Goal: Transaction & Acquisition: Purchase product/service

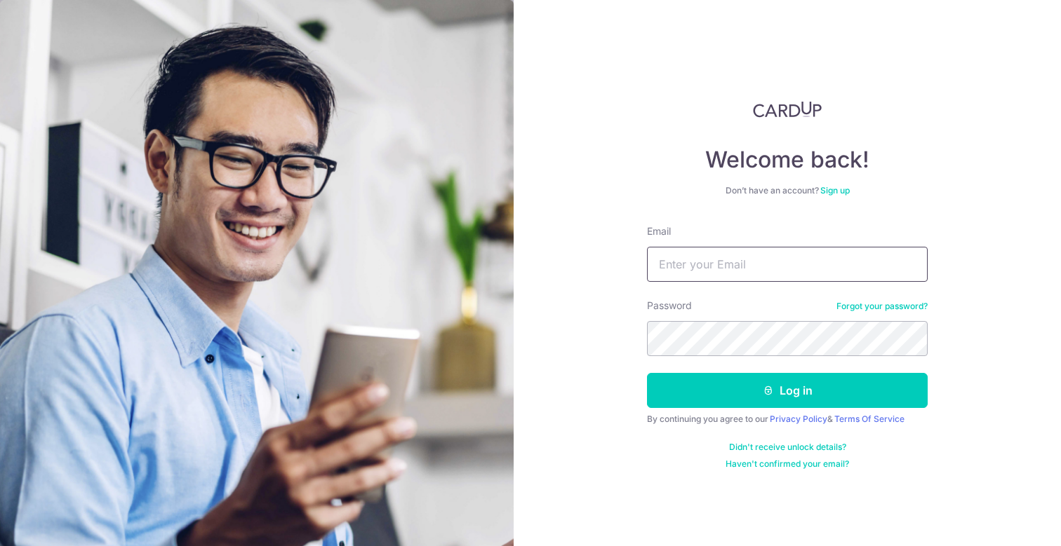
click at [793, 260] on input "Email" at bounding box center [787, 264] width 281 height 35
type input "vvetfun@gmail.com"
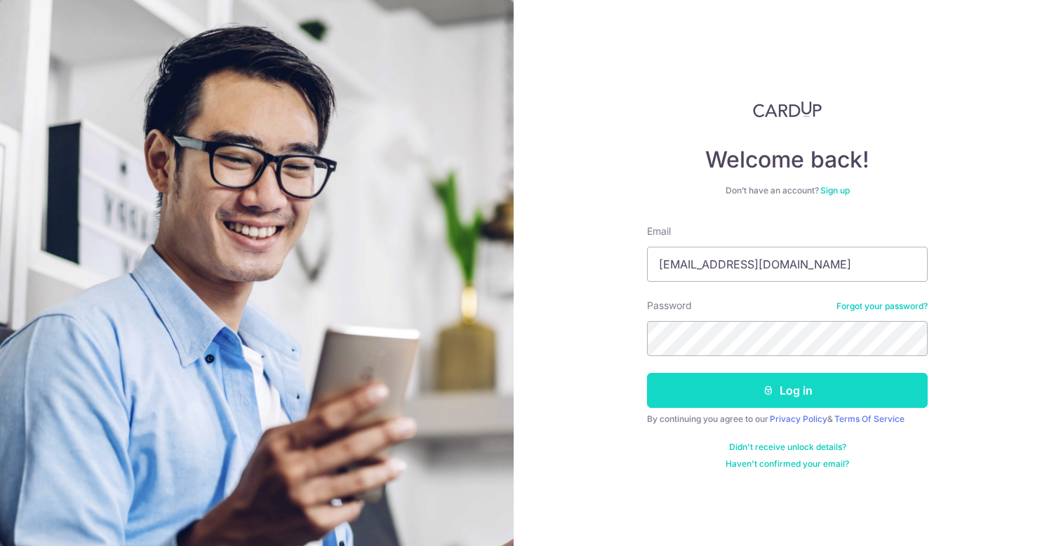
click at [863, 403] on button "Log in" at bounding box center [787, 390] width 281 height 35
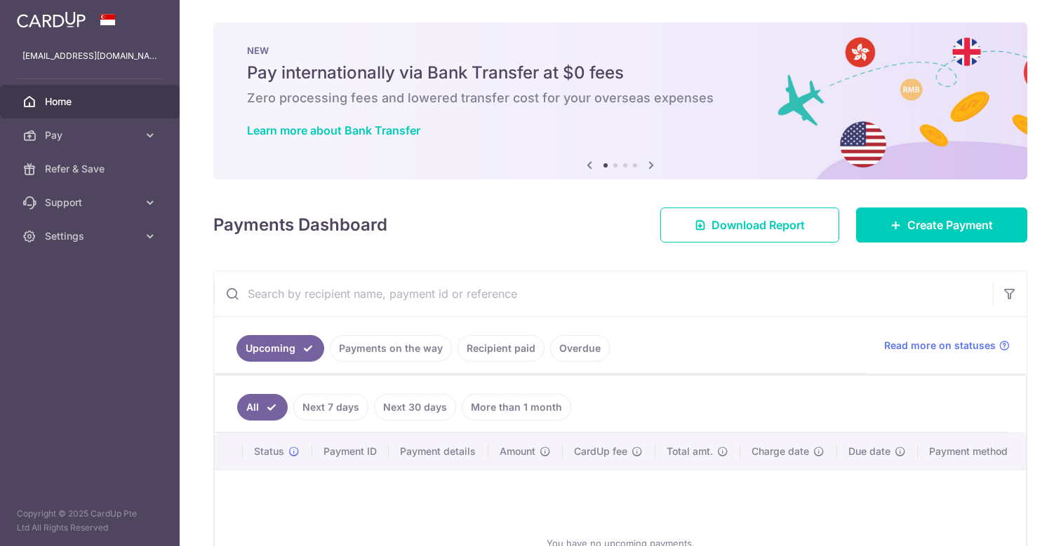
scroll to position [139, 0]
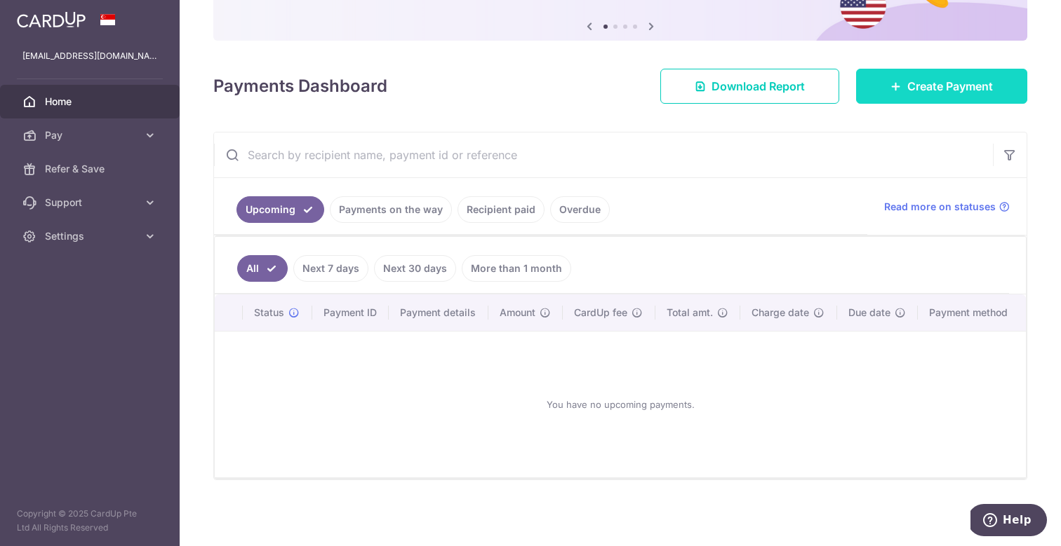
click at [911, 95] on link "Create Payment" at bounding box center [941, 86] width 171 height 35
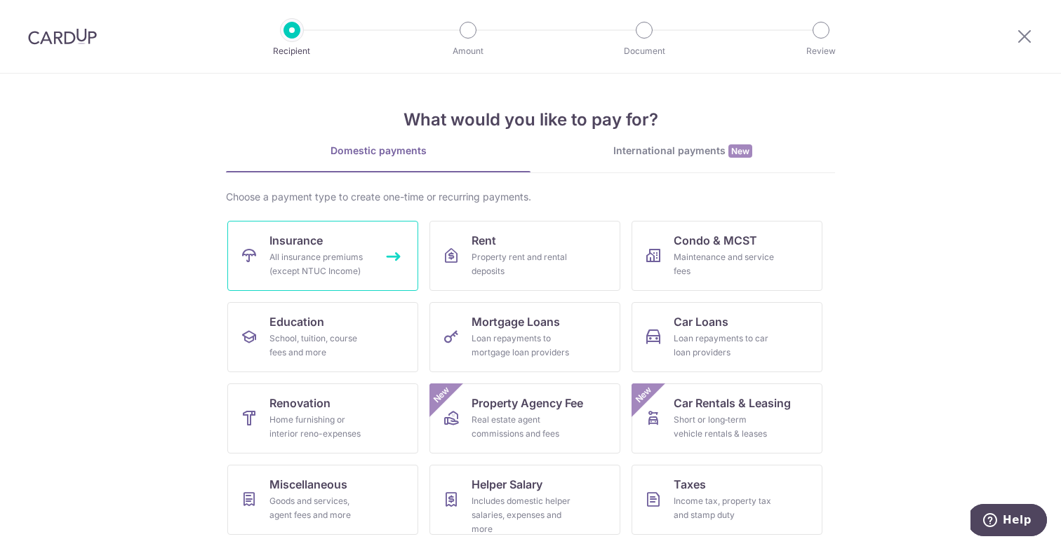
click at [327, 250] on div "All insurance premiums (except NTUC Income)" at bounding box center [319, 264] width 101 height 28
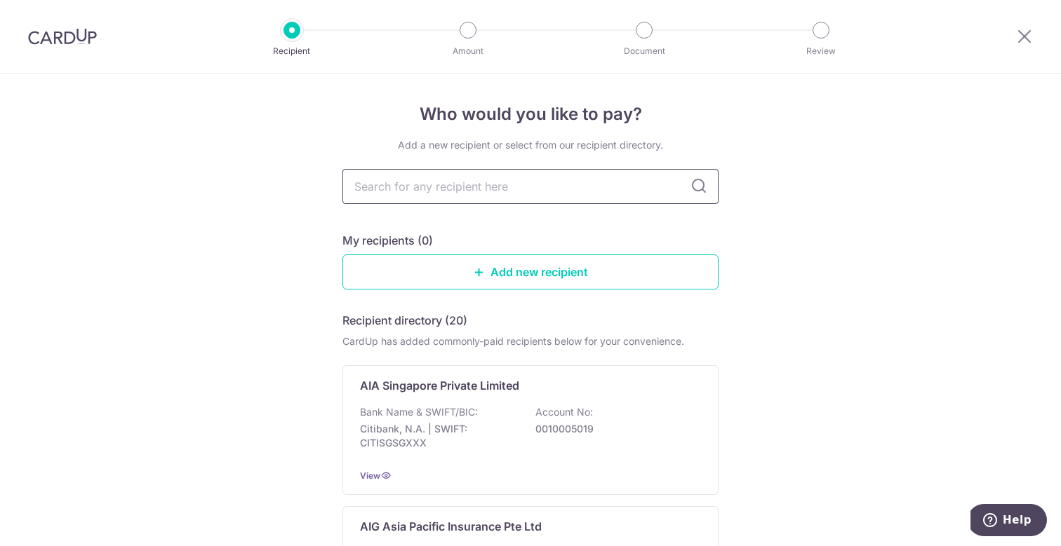
click at [410, 186] on input "text" at bounding box center [530, 186] width 376 height 35
type input "Singlife"
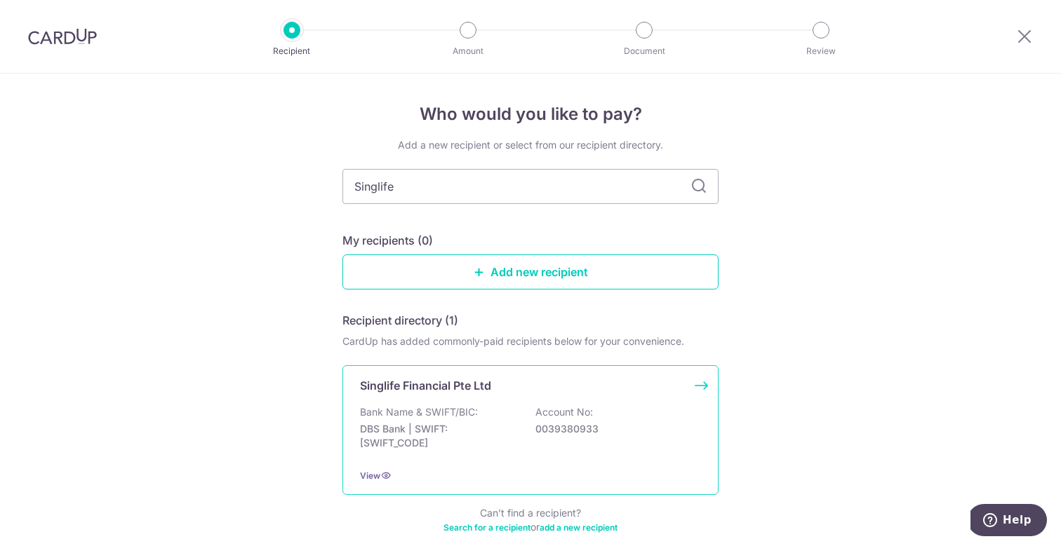
click at [452, 402] on div "Singlife Financial Pte Ltd Bank Name & SWIFT/BIC: DBS Bank | SWIFT: DBSSSGSGXXX…" at bounding box center [530, 430] width 376 height 130
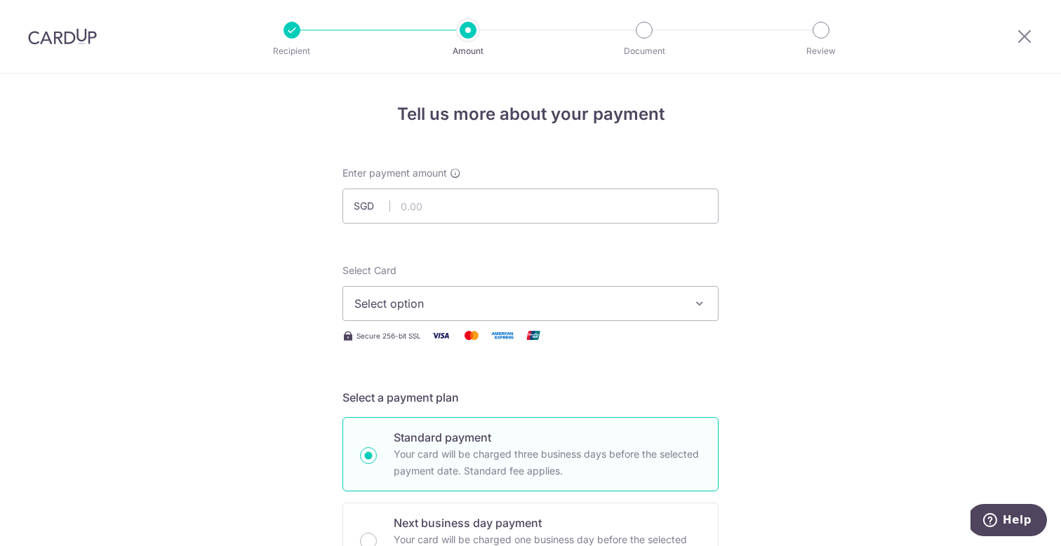
scroll to position [28, 0]
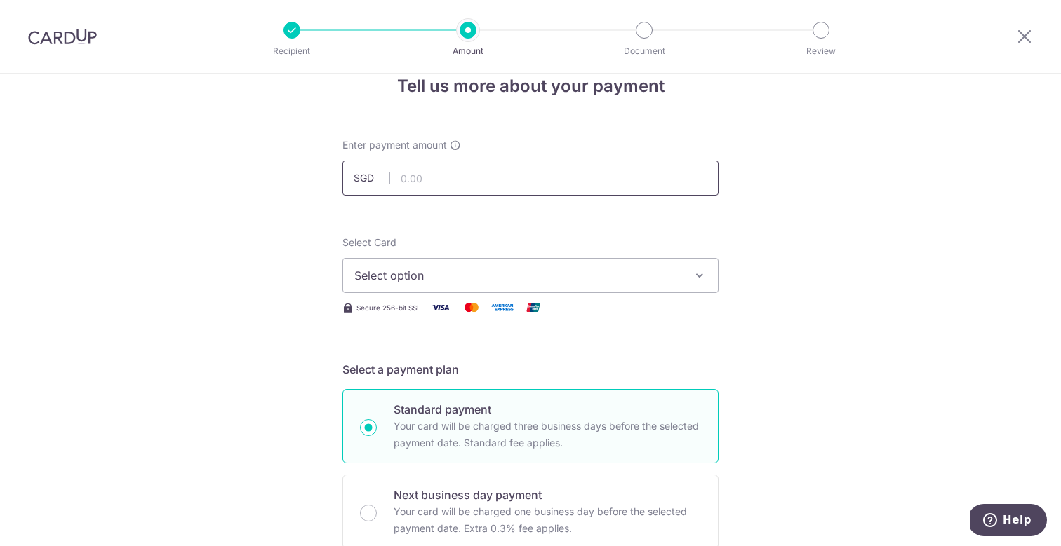
click at [450, 180] on input "text" at bounding box center [530, 178] width 376 height 35
type input "387.00"
click at [563, 278] on span "Select option" at bounding box center [517, 275] width 327 height 17
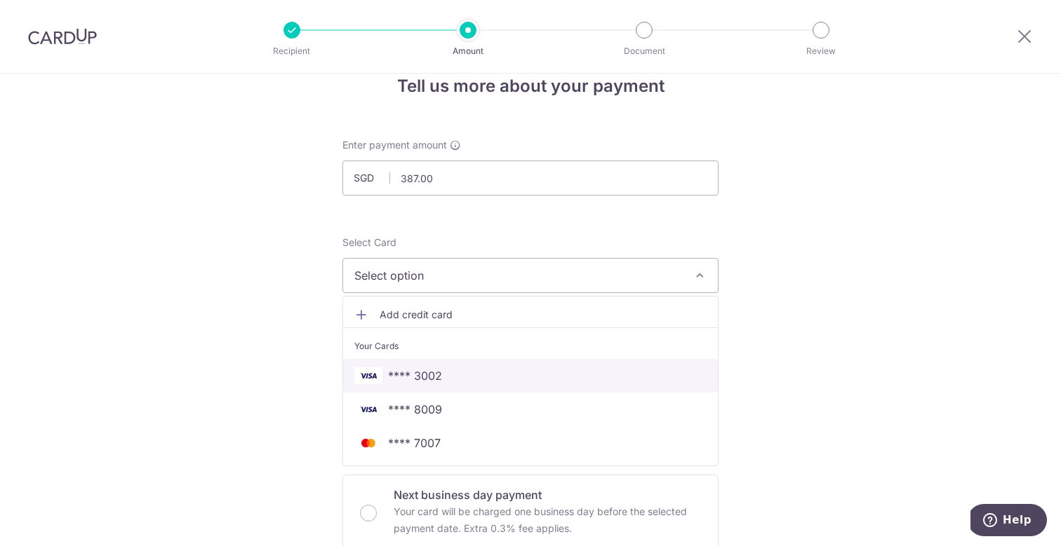
click at [432, 375] on span "**** 3002" at bounding box center [415, 376] width 54 height 17
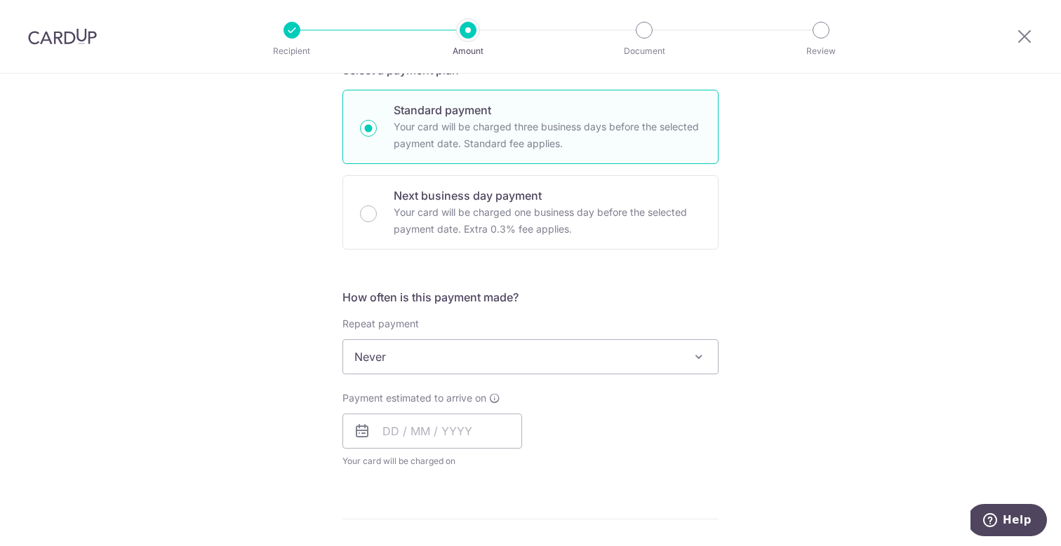
scroll to position [346, 0]
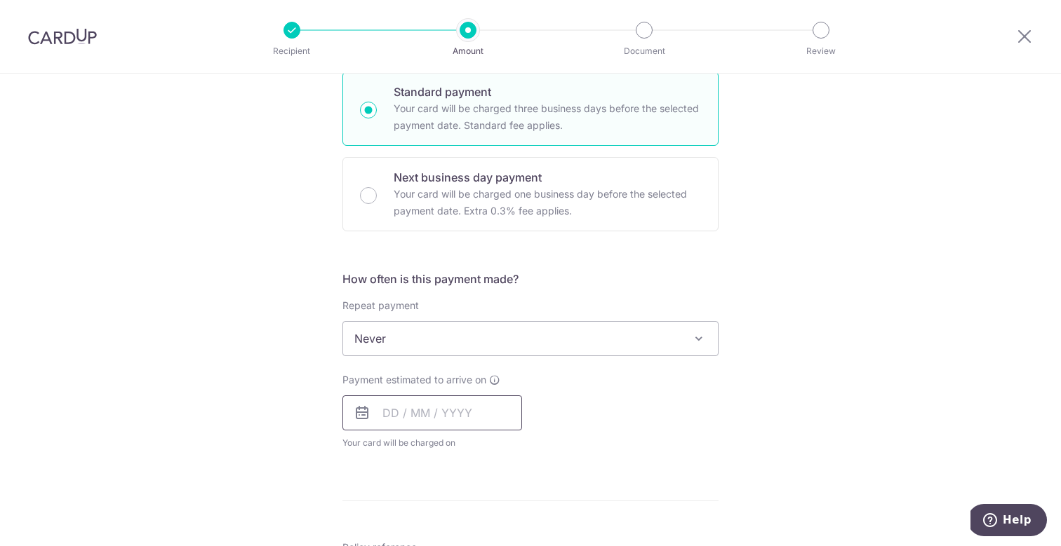
click at [394, 415] on input "text" at bounding box center [432, 413] width 180 height 35
click at [456, 509] on link "3" at bounding box center [455, 513] width 22 height 22
type input "03/09/2025"
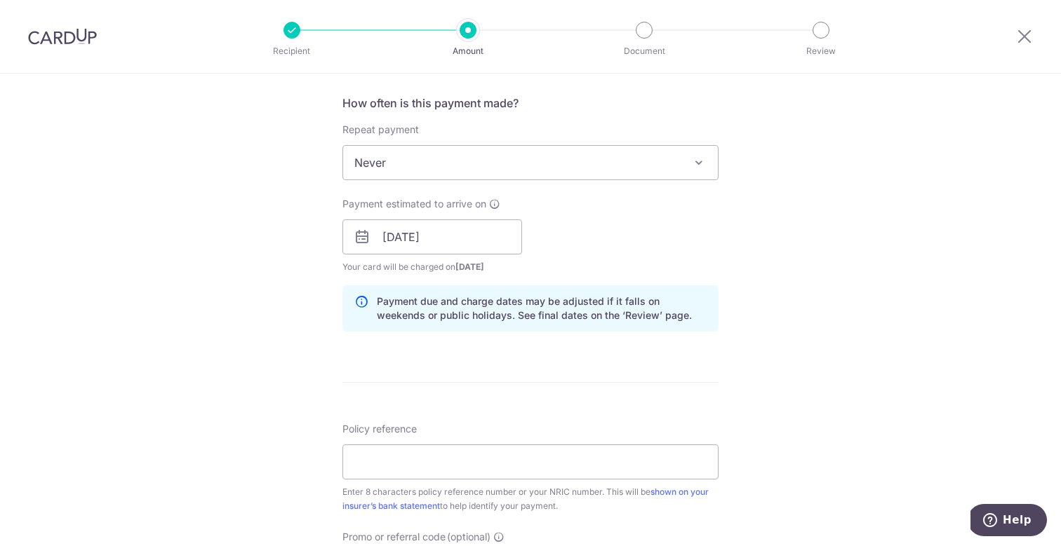
scroll to position [540, 0]
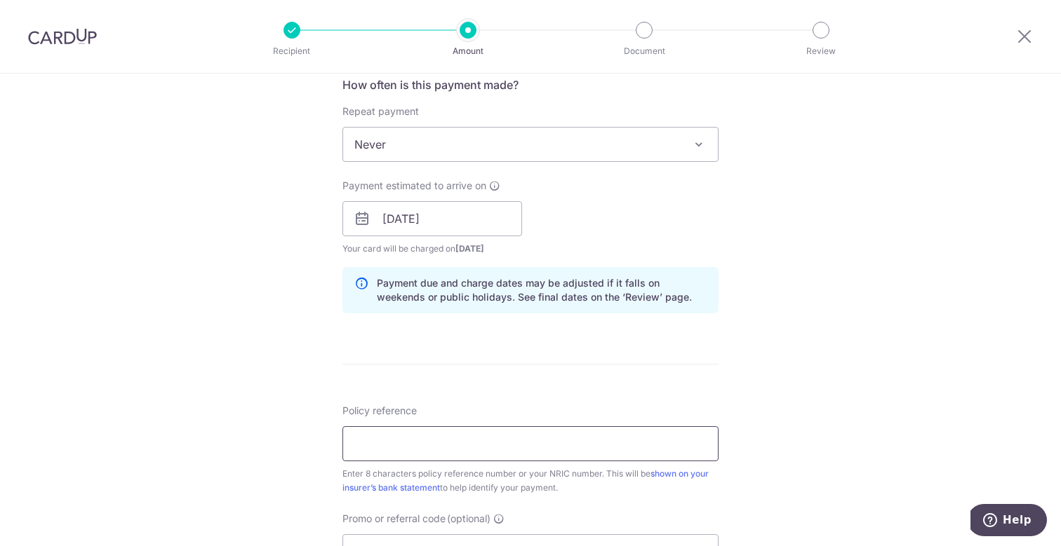
click at [507, 454] on input "Policy reference" at bounding box center [530, 443] width 376 height 35
paste input "21903781"
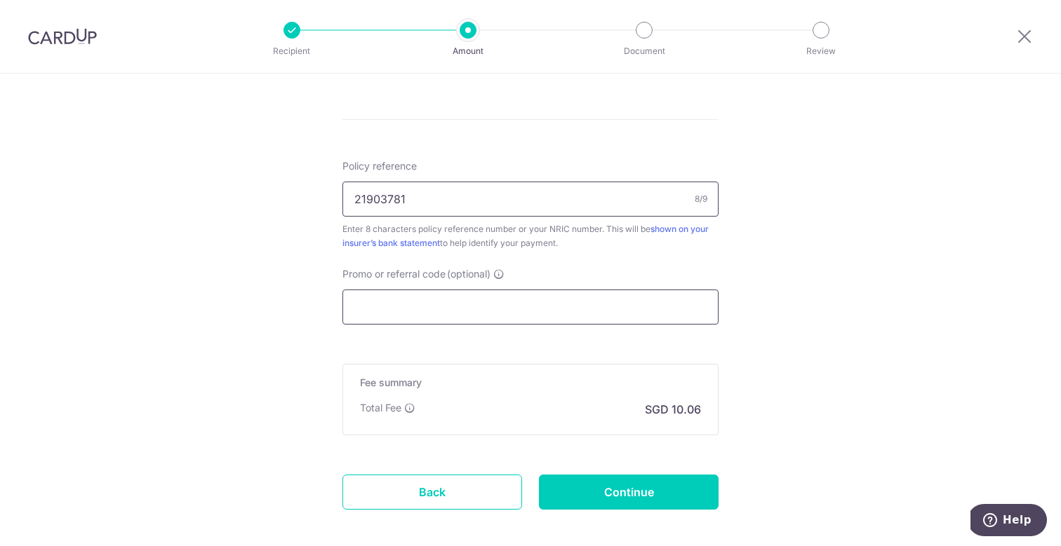
scroll to position [803, 0]
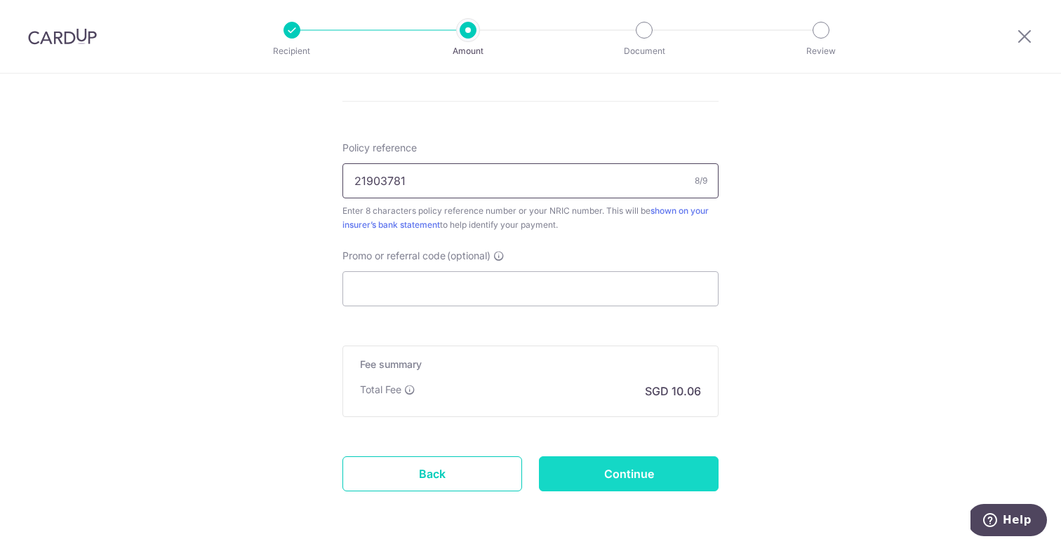
type input "21903781"
click at [605, 481] on input "Continue" at bounding box center [629, 474] width 180 height 35
type input "Create Schedule"
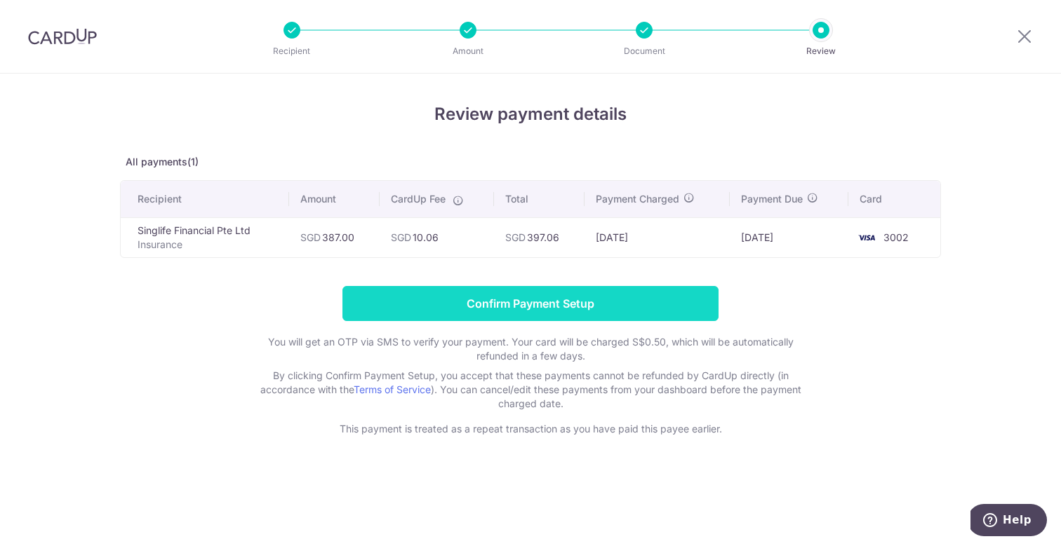
click at [551, 310] on input "Confirm Payment Setup" at bounding box center [530, 303] width 376 height 35
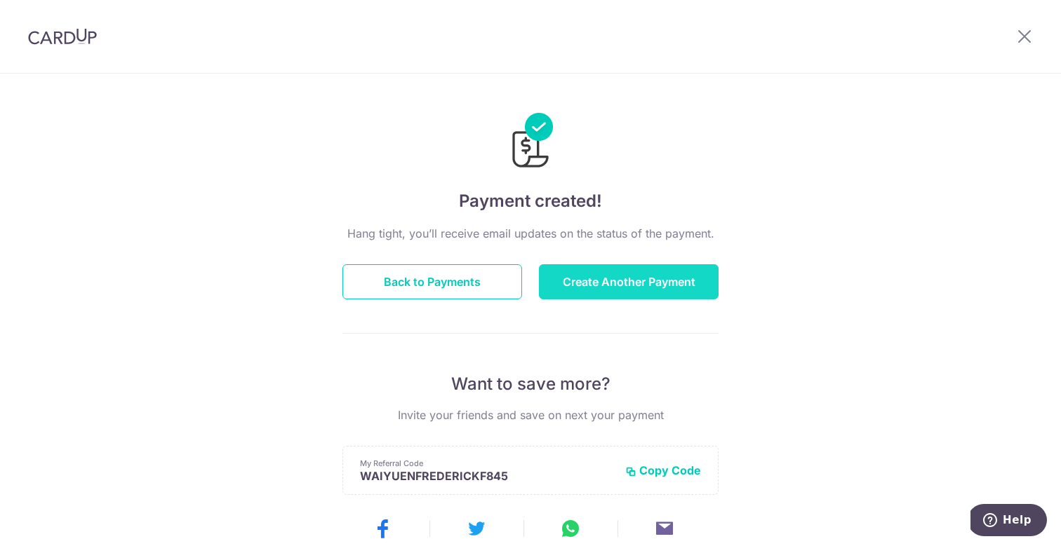
click at [613, 279] on button "Create Another Payment" at bounding box center [629, 281] width 180 height 35
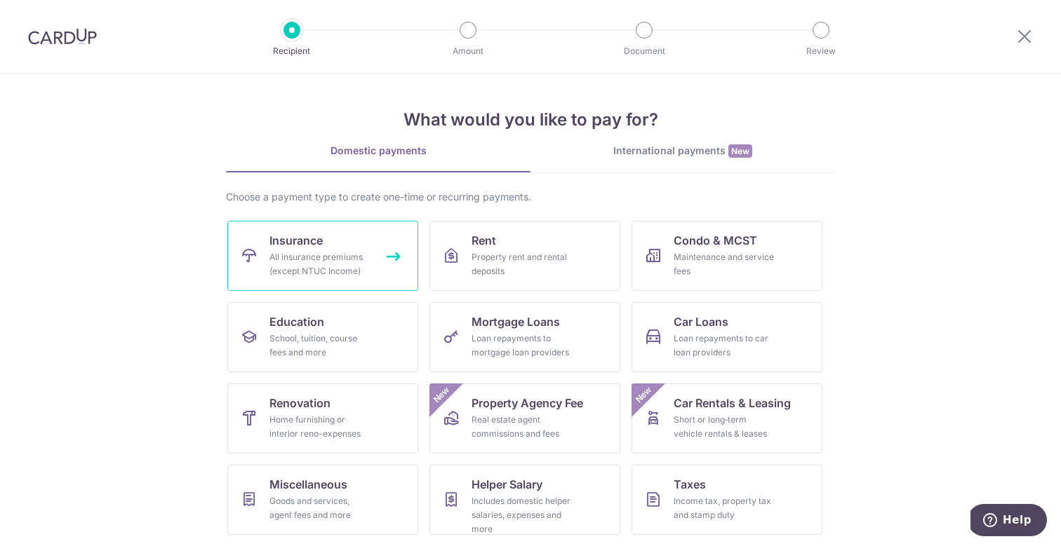
click at [292, 236] on span "Insurance" at bounding box center [295, 240] width 53 height 17
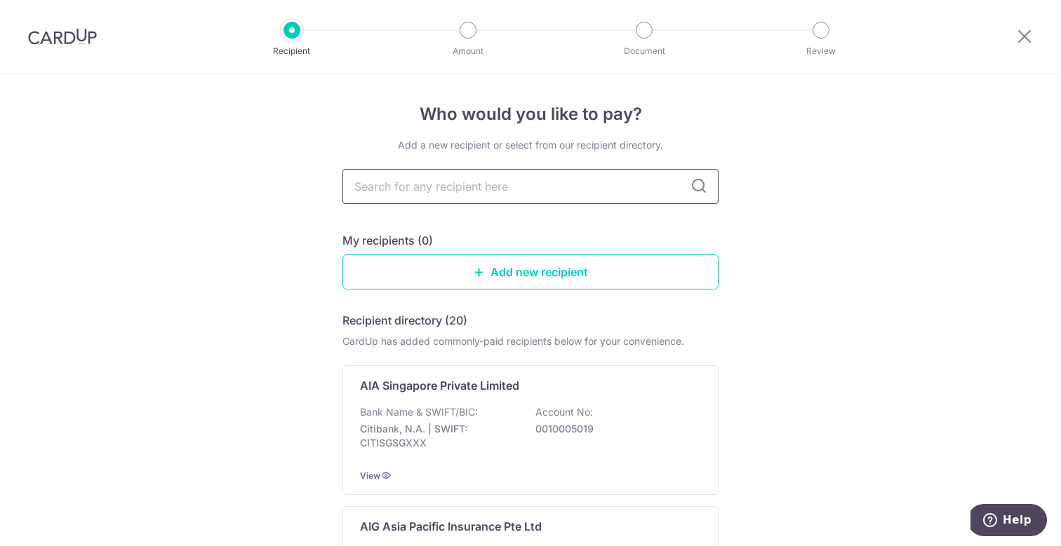
click at [478, 190] on input "text" at bounding box center [530, 186] width 376 height 35
type input "singlife"
click at [699, 194] on icon at bounding box center [698, 186] width 17 height 17
click at [695, 189] on icon at bounding box center [698, 186] width 17 height 17
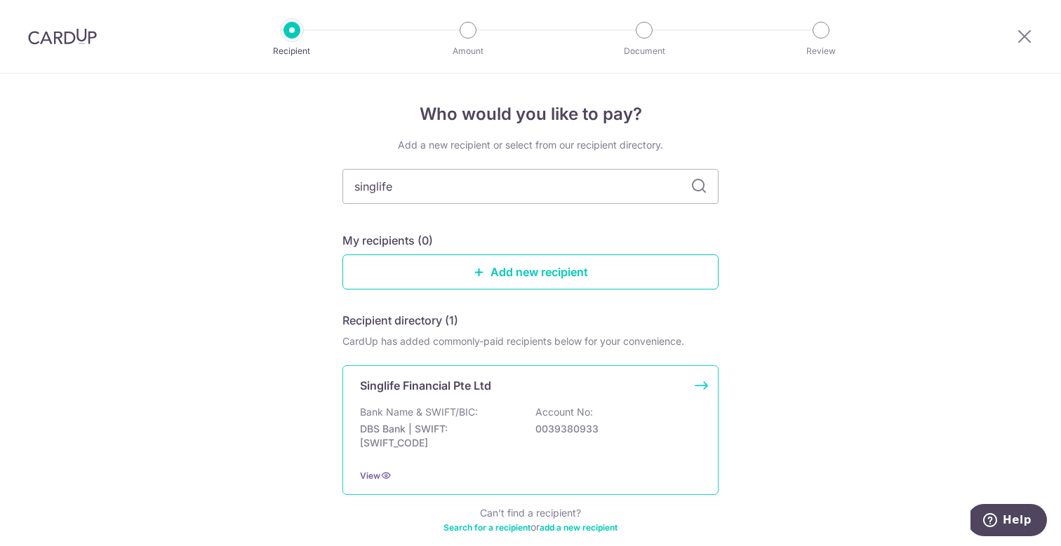
click at [577, 414] on p "Account No:" at bounding box center [564, 412] width 58 height 14
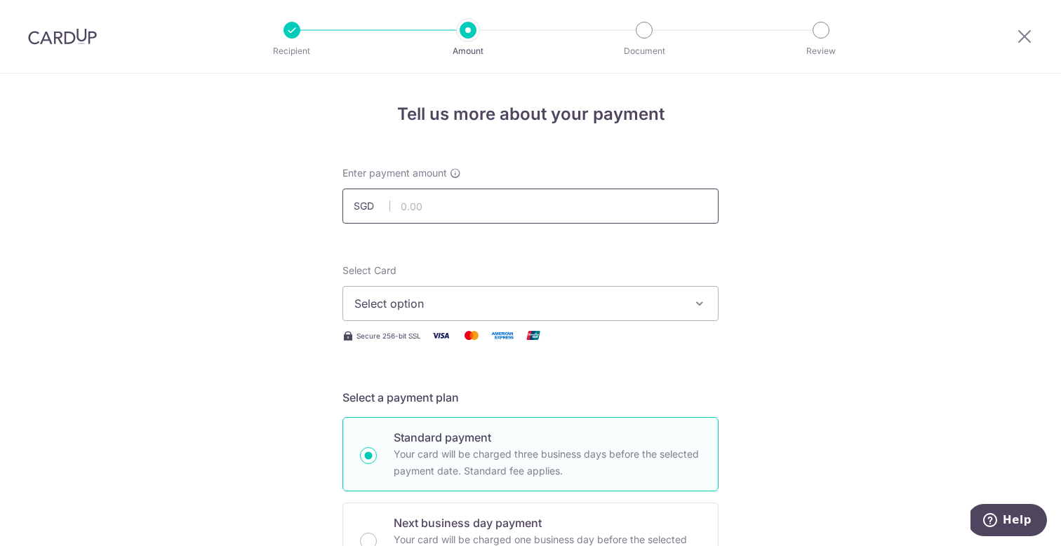
click at [441, 209] on input "text" at bounding box center [530, 206] width 376 height 35
type input "5"
type input "439.00"
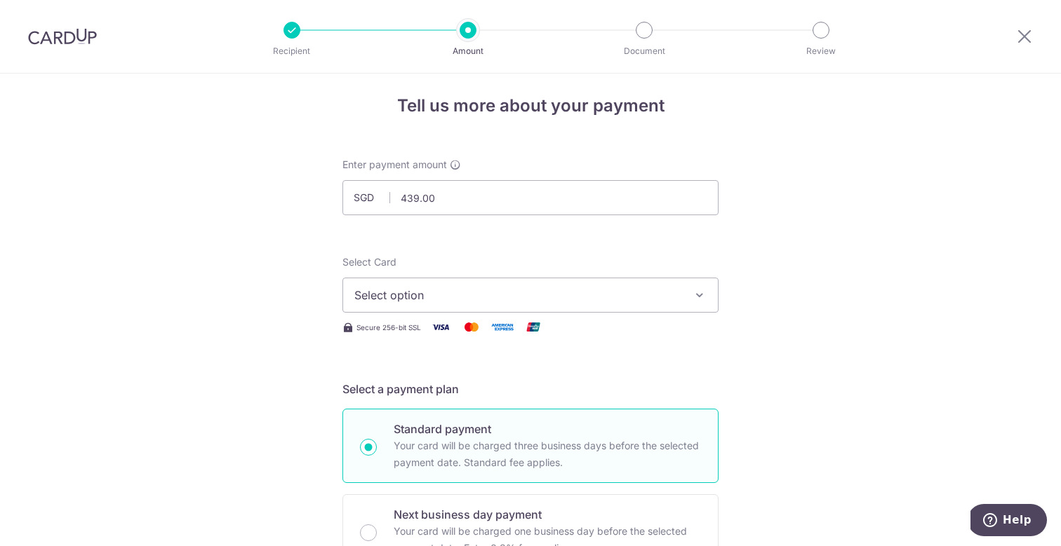
scroll to position [27, 0]
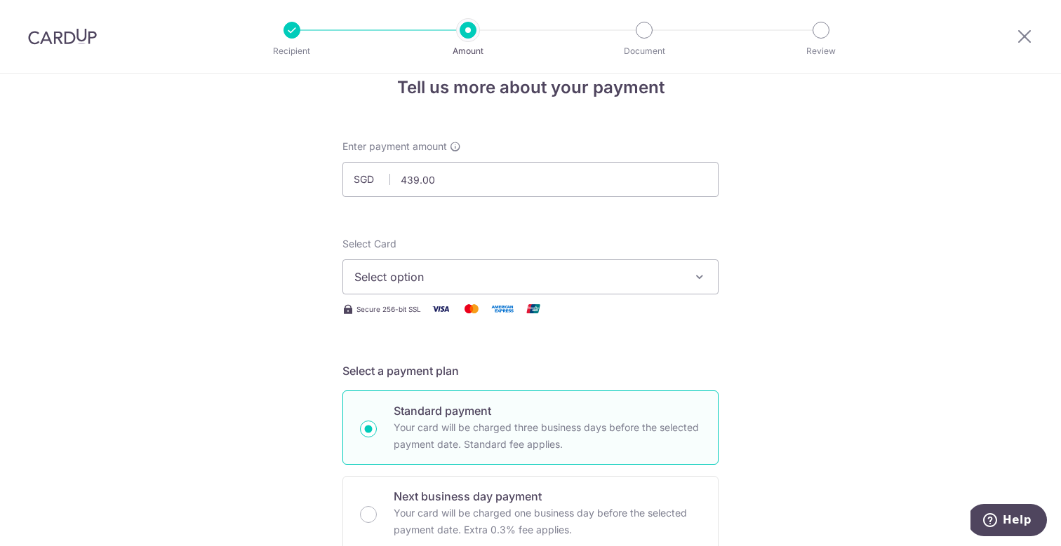
click at [671, 283] on span "Select option" at bounding box center [517, 277] width 327 height 17
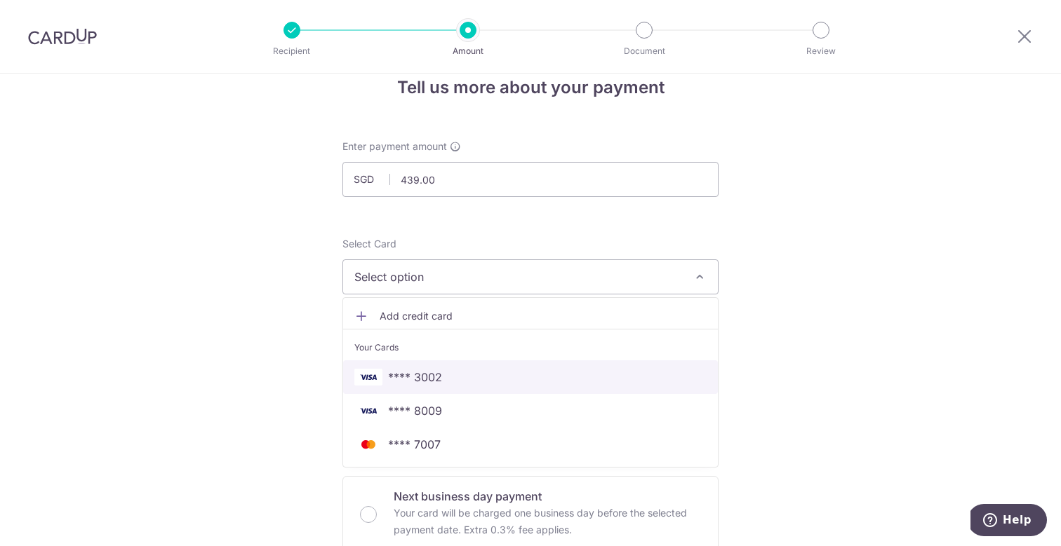
click at [420, 384] on span "**** 3002" at bounding box center [415, 377] width 54 height 17
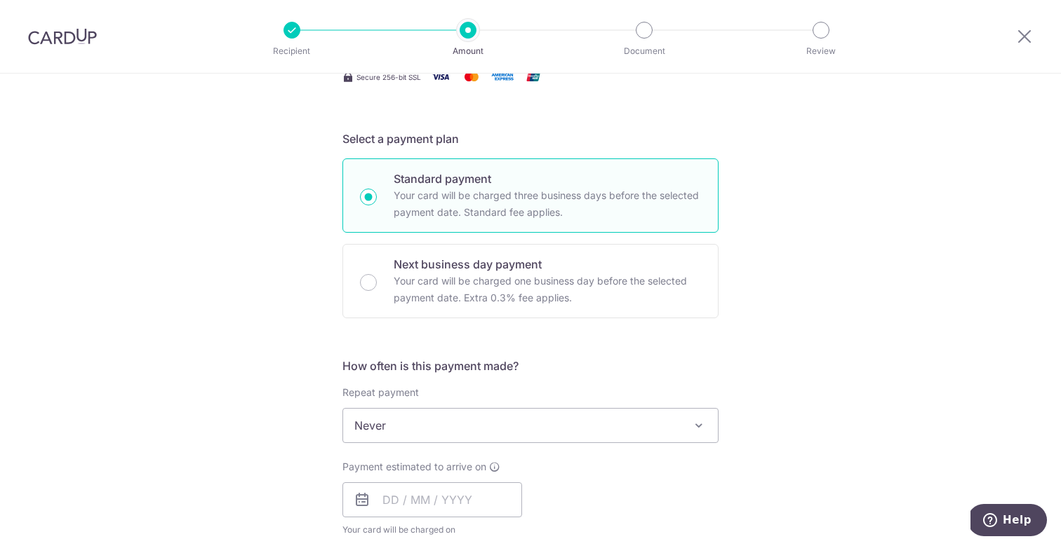
scroll to position [444, 0]
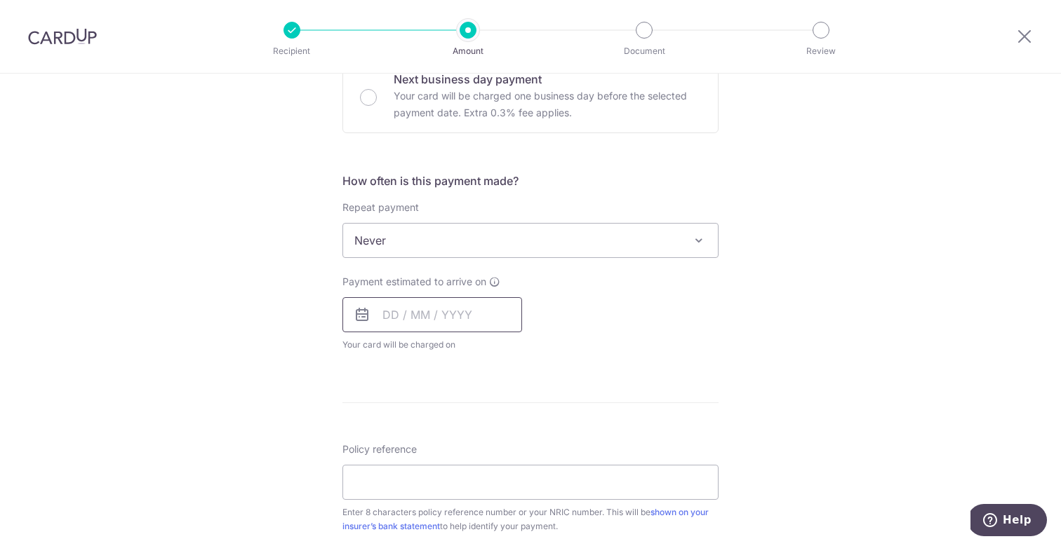
click at [440, 313] on input "text" at bounding box center [432, 314] width 180 height 35
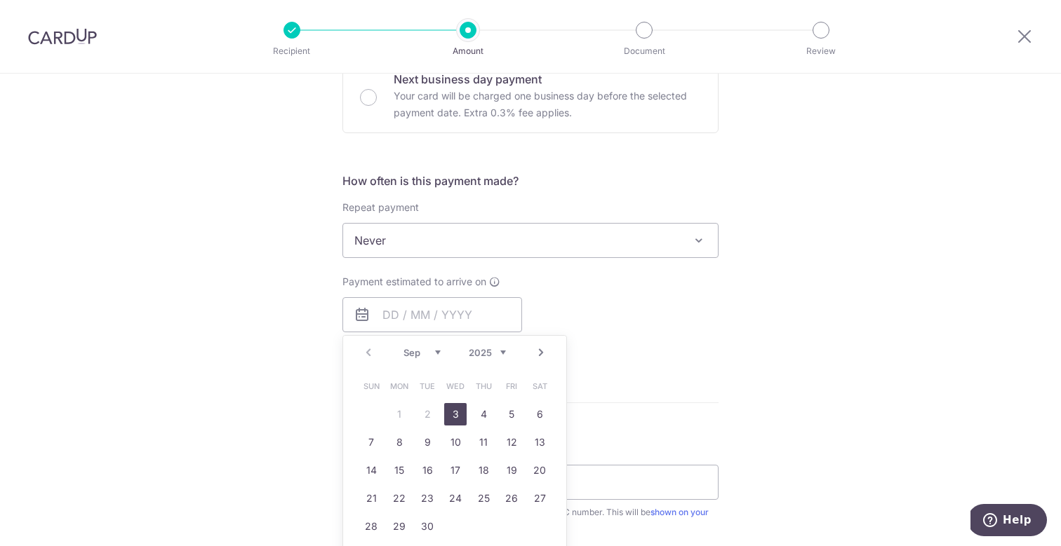
click at [458, 410] on link "3" at bounding box center [455, 414] width 22 height 22
type input "03/09/2025"
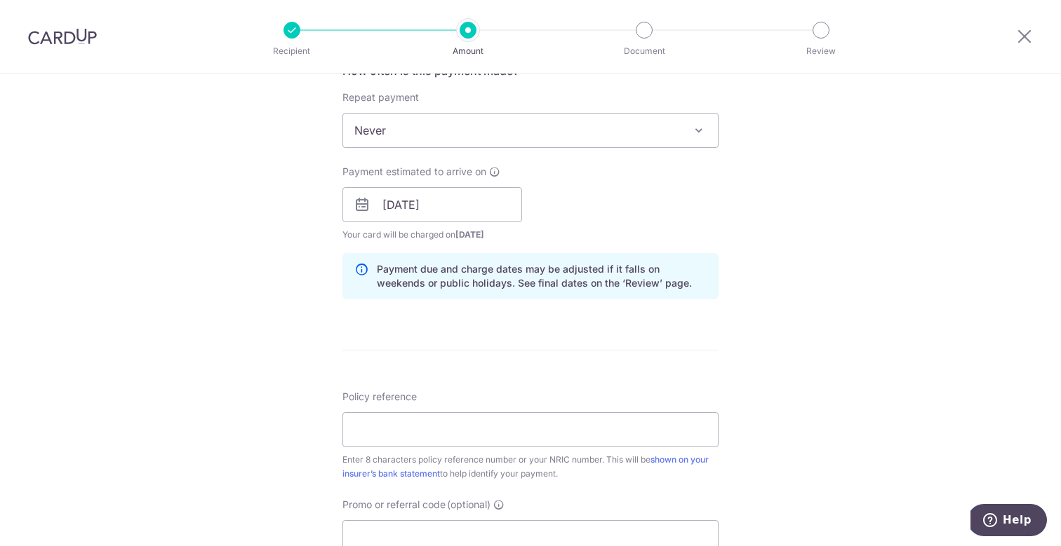
scroll to position [654, 0]
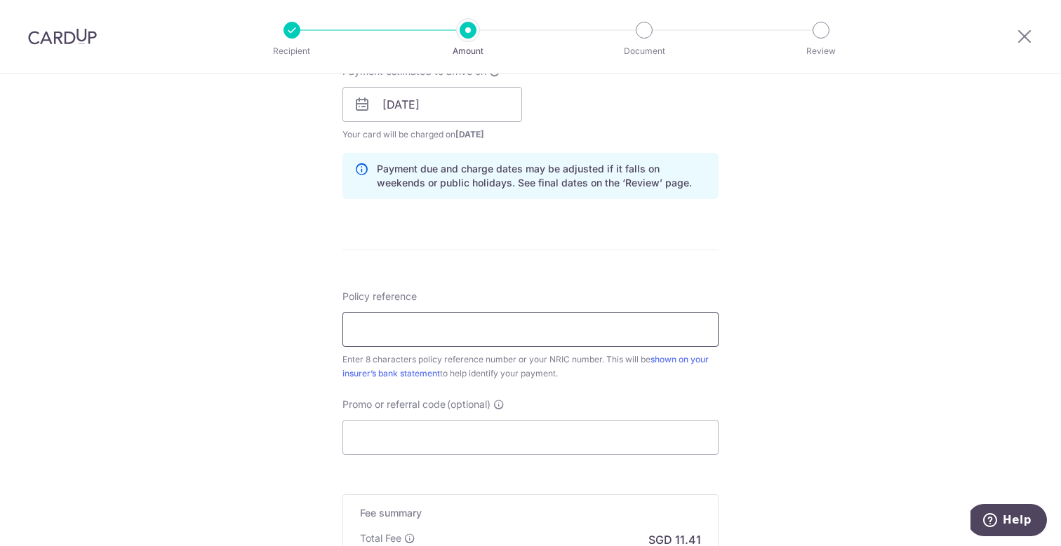
click at [385, 329] on input "Policy reference" at bounding box center [530, 329] width 376 height 35
paste input "21910542"
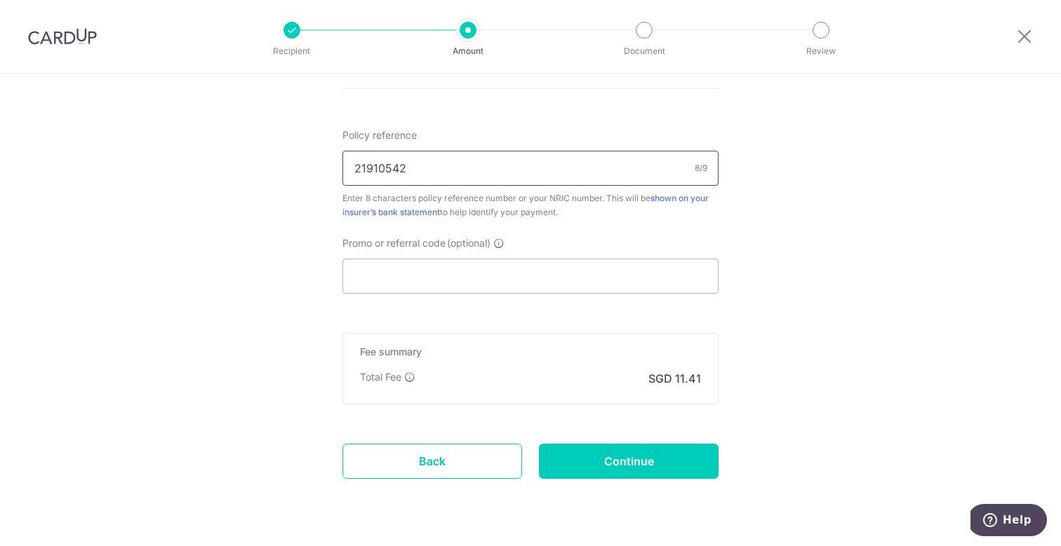
scroll to position [854, 0]
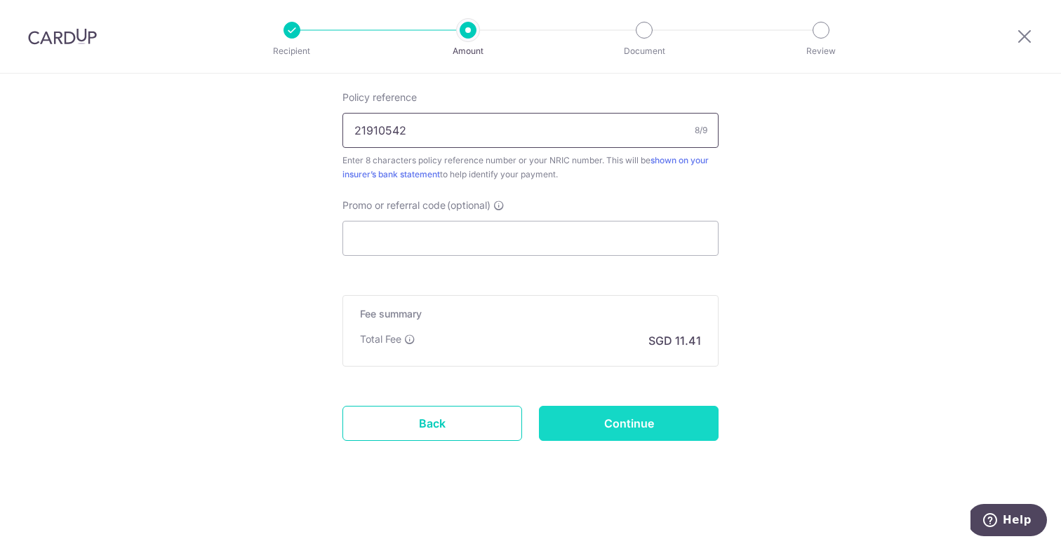
type input "21910542"
click at [626, 424] on input "Continue" at bounding box center [629, 423] width 180 height 35
type input "Create Schedule"
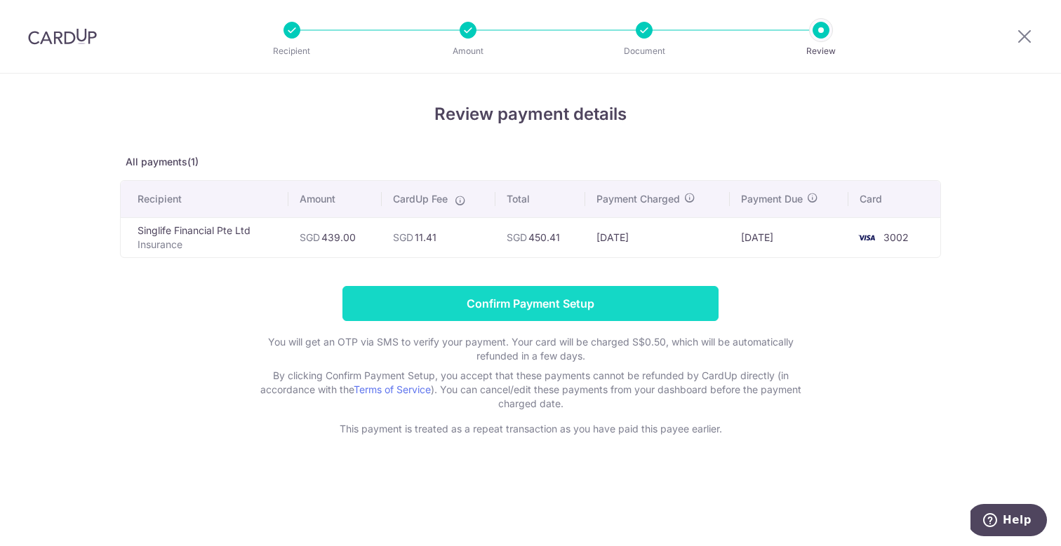
click at [550, 301] on input "Confirm Payment Setup" at bounding box center [530, 303] width 376 height 35
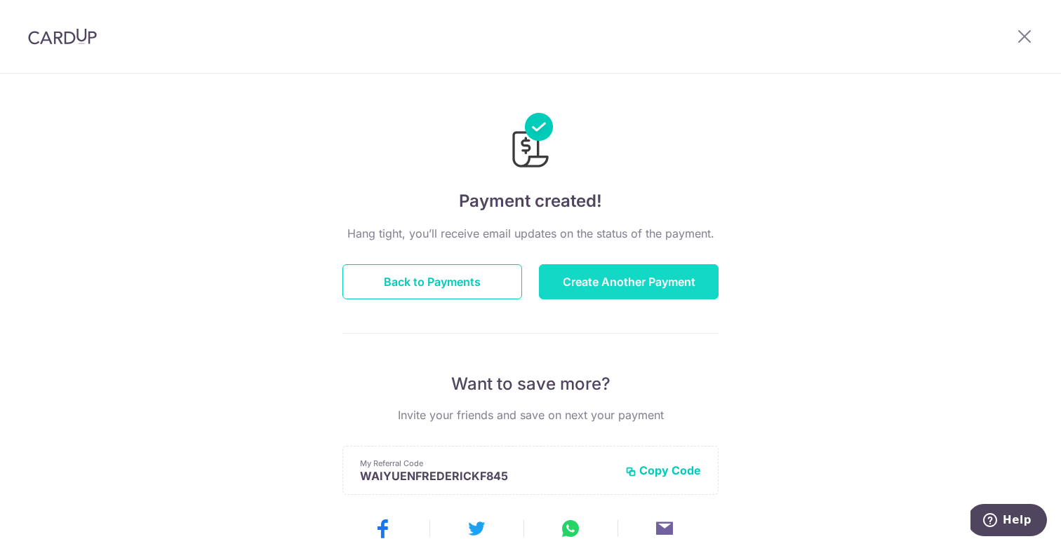
click at [640, 289] on button "Create Another Payment" at bounding box center [629, 281] width 180 height 35
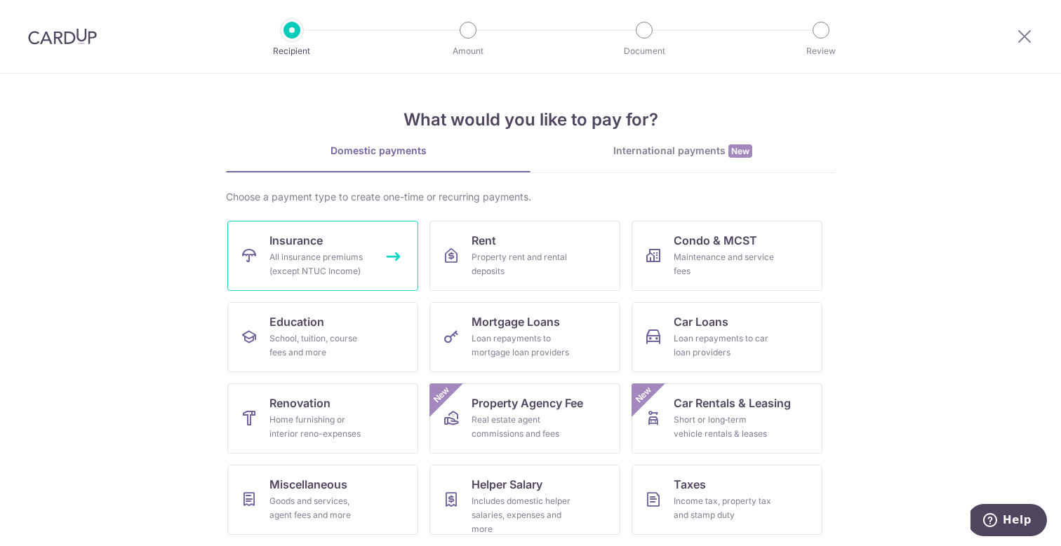
click at [308, 244] on span "Insurance" at bounding box center [295, 240] width 53 height 17
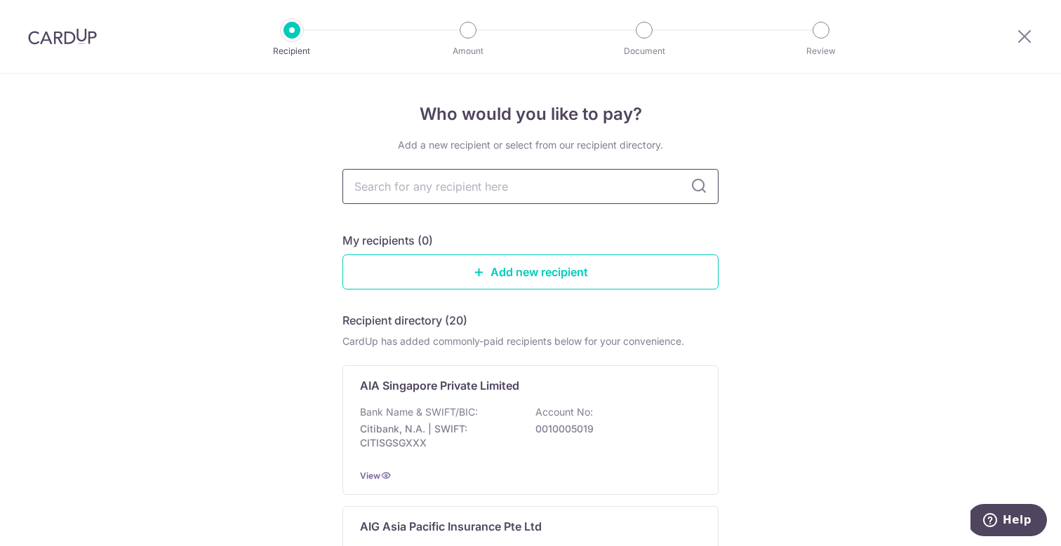
click at [579, 190] on input "text" at bounding box center [530, 186] width 376 height 35
type input "singlife"
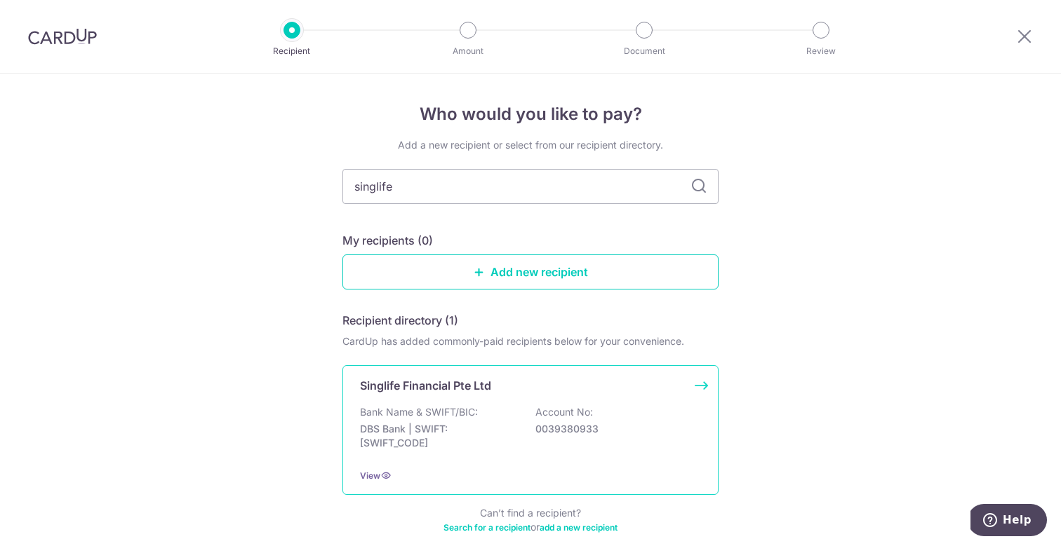
click at [401, 388] on p "Singlife Financial Pte Ltd" at bounding box center [425, 385] width 131 height 17
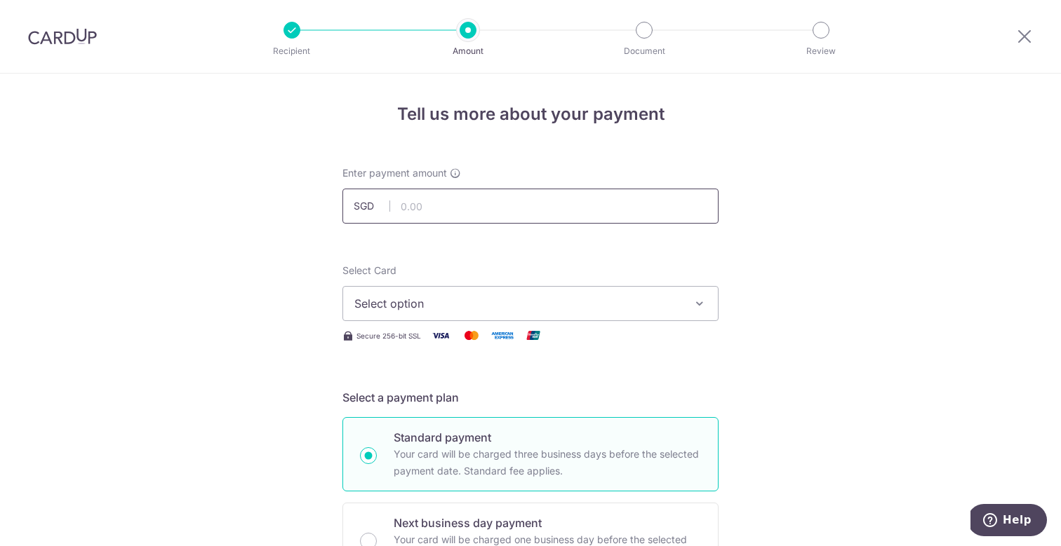
click at [443, 209] on input "text" at bounding box center [530, 206] width 376 height 35
type input "570.00"
click at [462, 302] on span "Select option" at bounding box center [517, 303] width 327 height 17
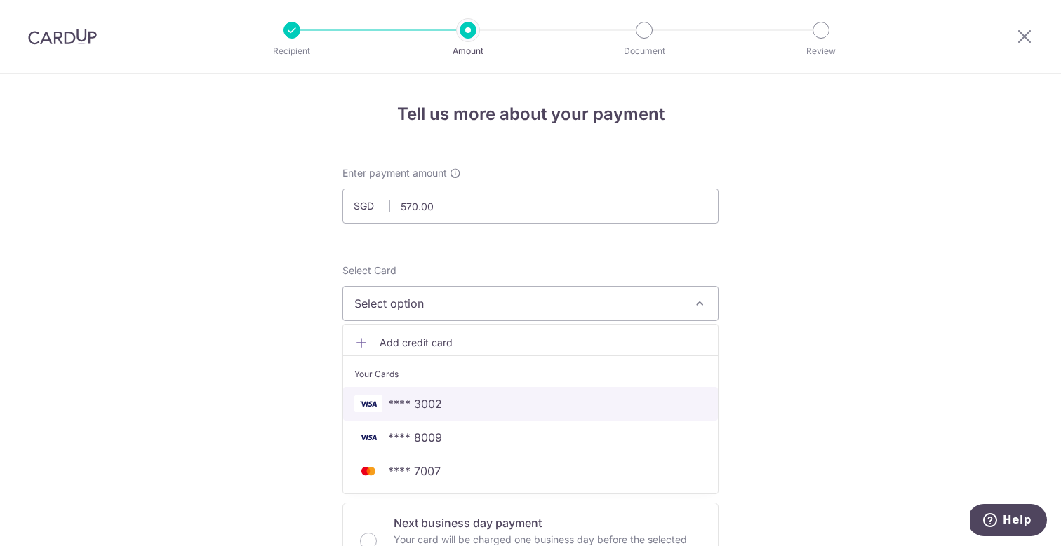
click at [436, 395] on link "**** 3002" at bounding box center [530, 404] width 375 height 34
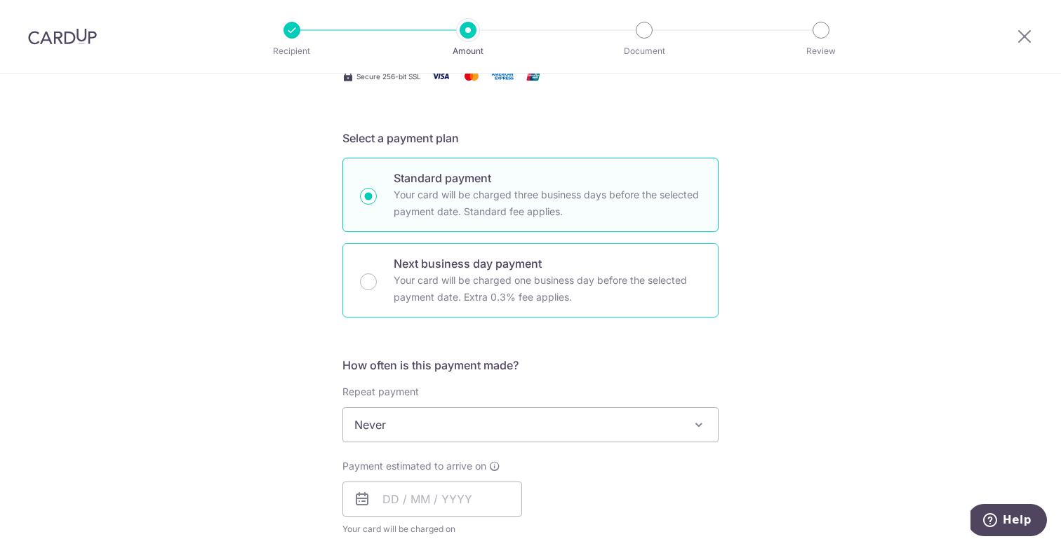
scroll to position [506, 0]
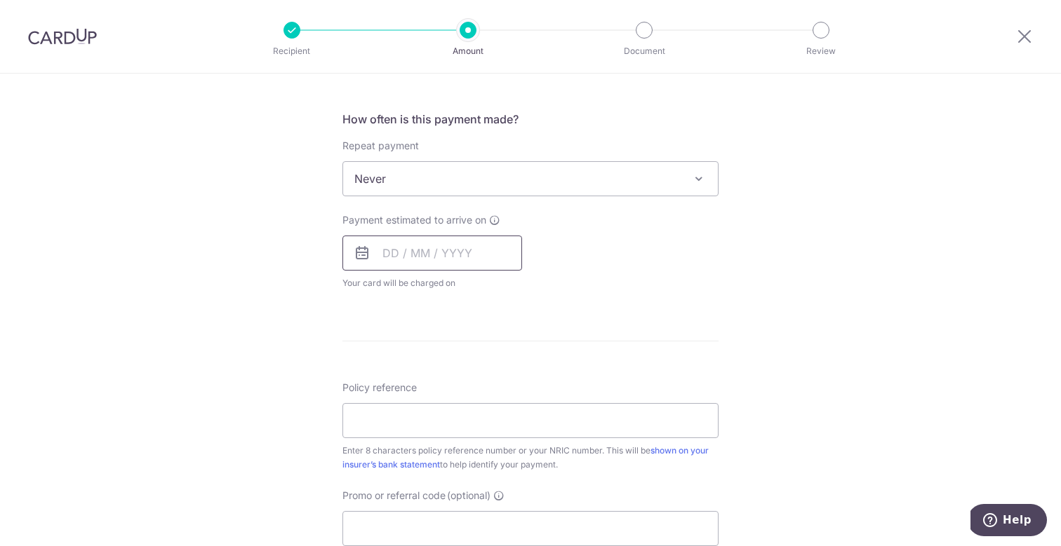
click at [422, 255] on input "text" at bounding box center [432, 253] width 180 height 35
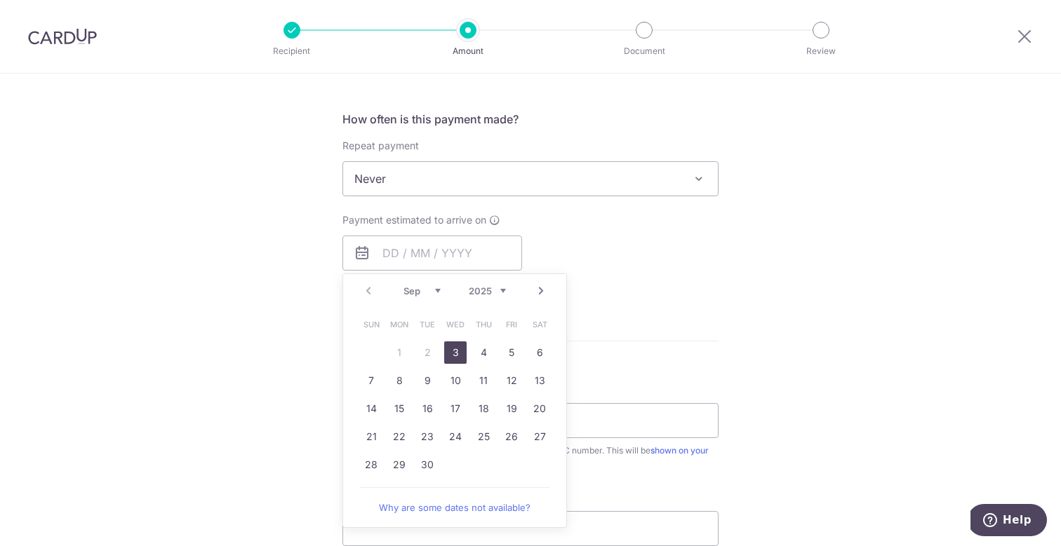
click at [456, 351] on link "3" at bounding box center [455, 353] width 22 height 22
type input "[DATE]"
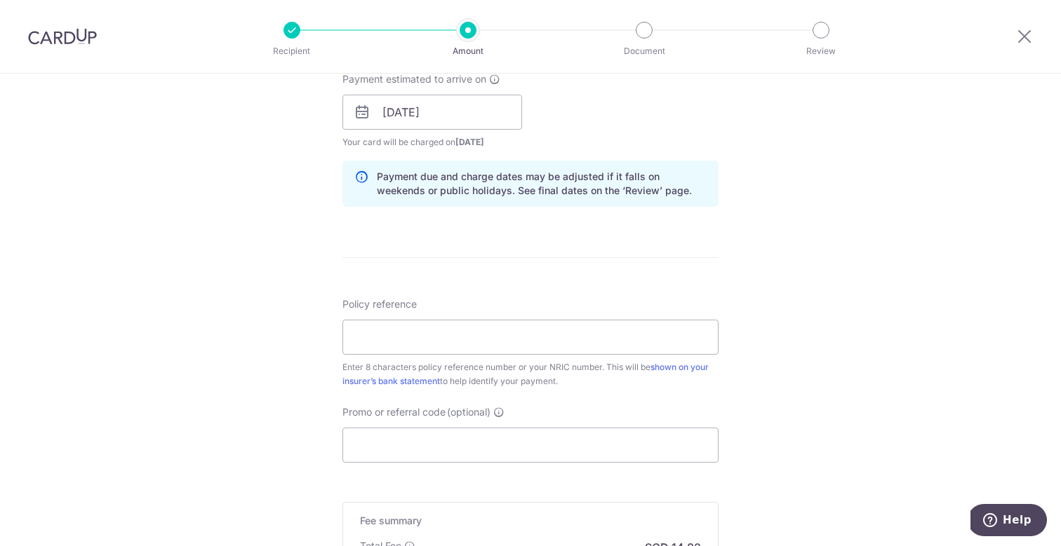
scroll to position [665, 0]
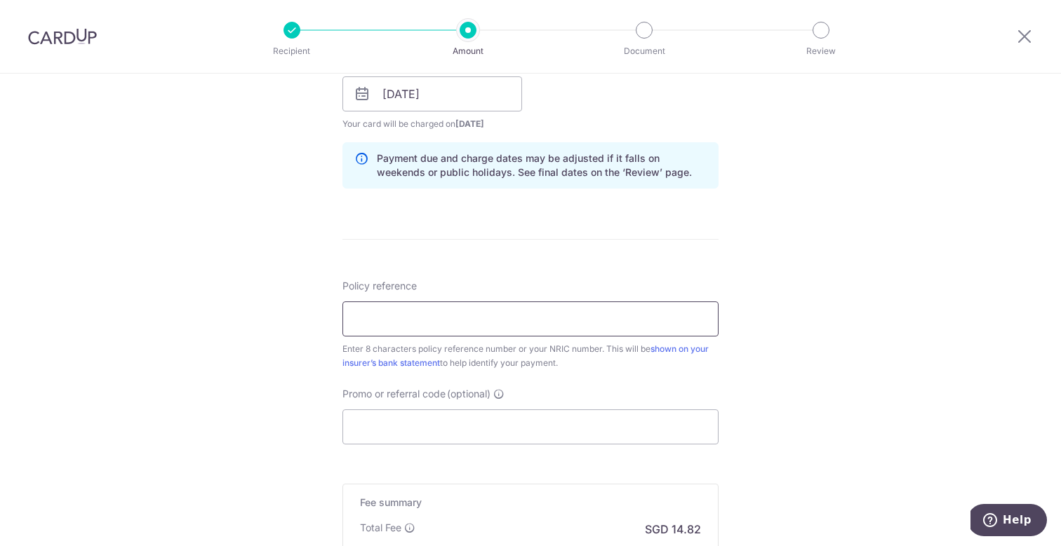
click at [426, 308] on input "Policy reference" at bounding box center [530, 319] width 376 height 35
paste input "20399884"
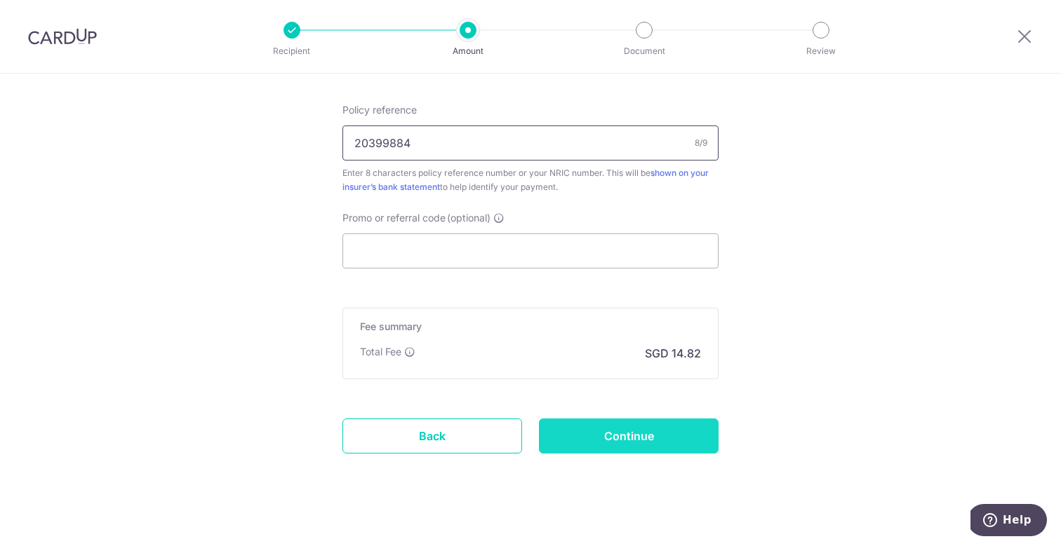
type input "20399884"
click at [629, 450] on input "Continue" at bounding box center [629, 436] width 180 height 35
type input "Create Schedule"
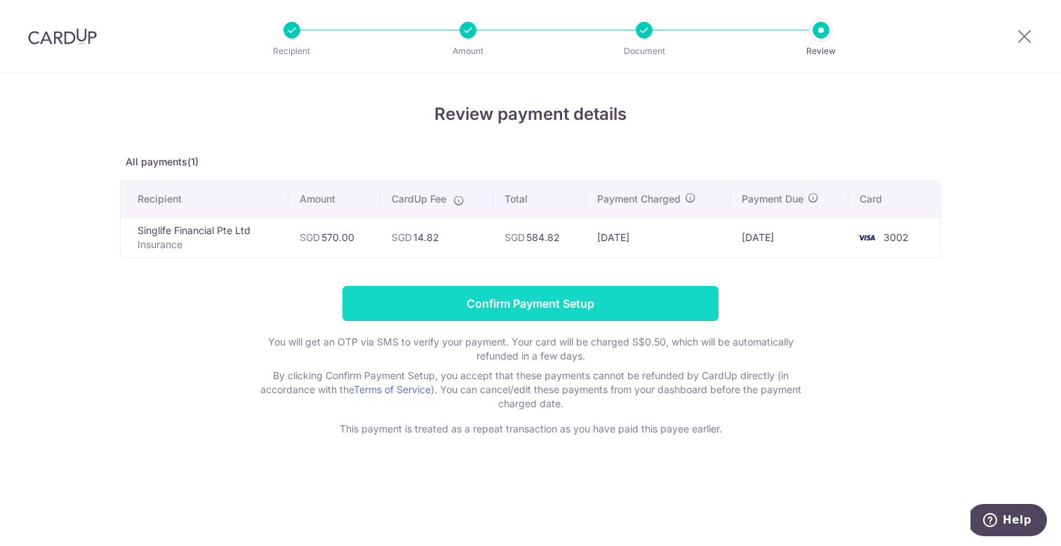
click at [563, 302] on input "Confirm Payment Setup" at bounding box center [530, 303] width 376 height 35
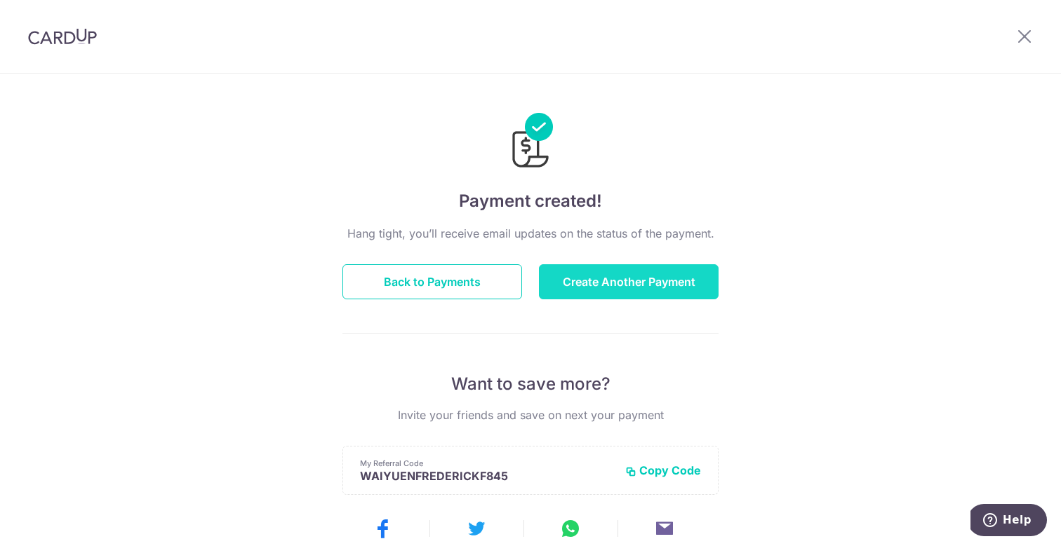
click at [647, 285] on button "Create Another Payment" at bounding box center [629, 281] width 180 height 35
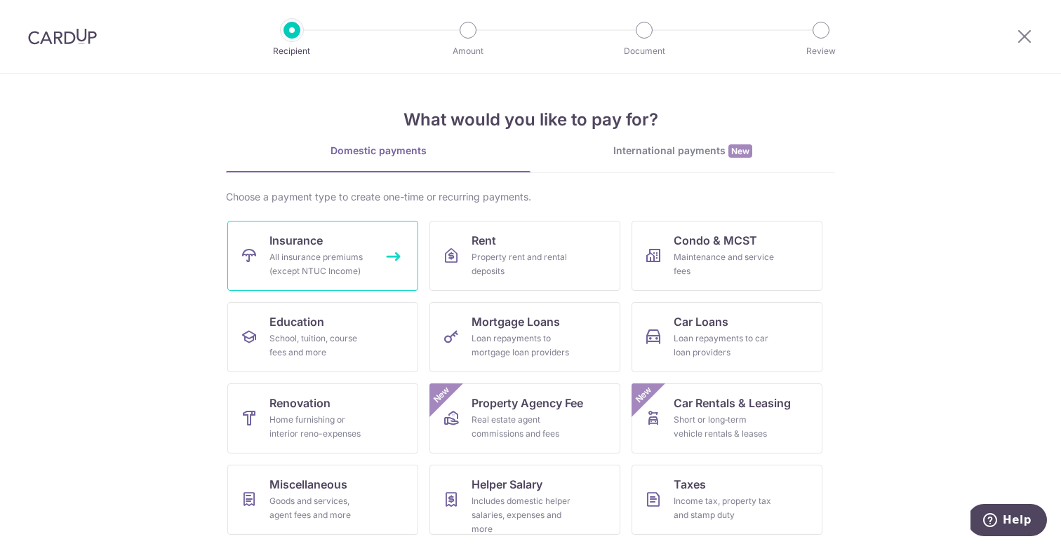
click at [316, 253] on div "All insurance premiums (except NTUC Income)" at bounding box center [319, 264] width 101 height 28
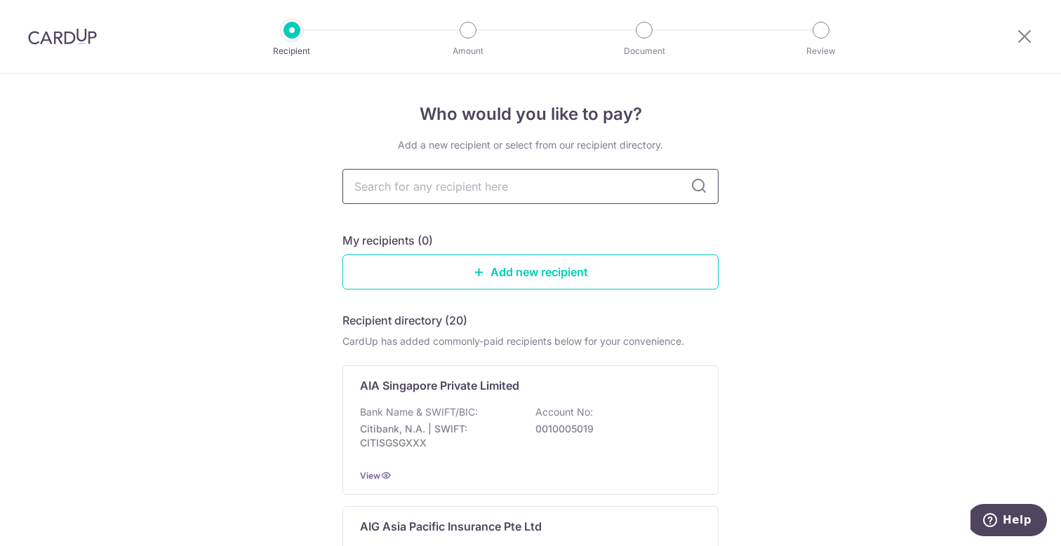
click at [419, 175] on input "text" at bounding box center [530, 186] width 376 height 35
type input "singlife"
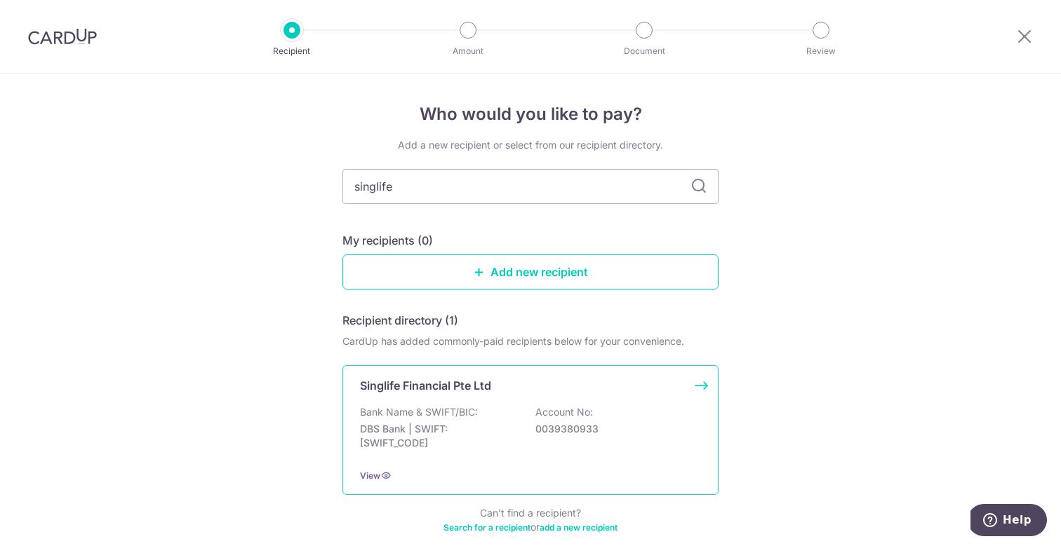
click at [411, 429] on p "DBS Bank | SWIFT: [SWIFT_CODE]" at bounding box center [438, 436] width 157 height 28
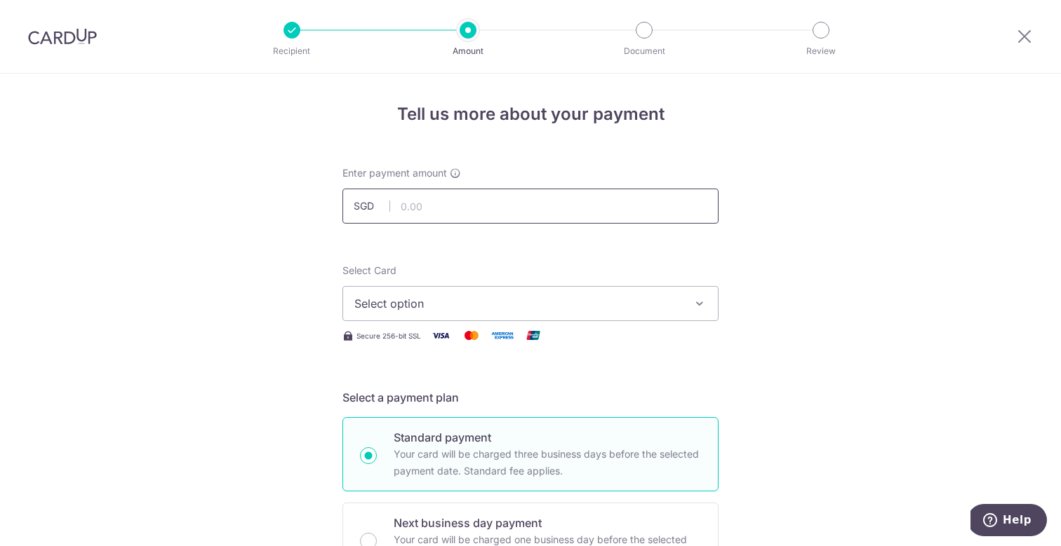
click at [437, 206] on input "text" at bounding box center [530, 206] width 376 height 35
click at [538, 212] on input "text" at bounding box center [530, 206] width 376 height 35
click at [466, 210] on input "text" at bounding box center [530, 206] width 376 height 35
type input "708.75"
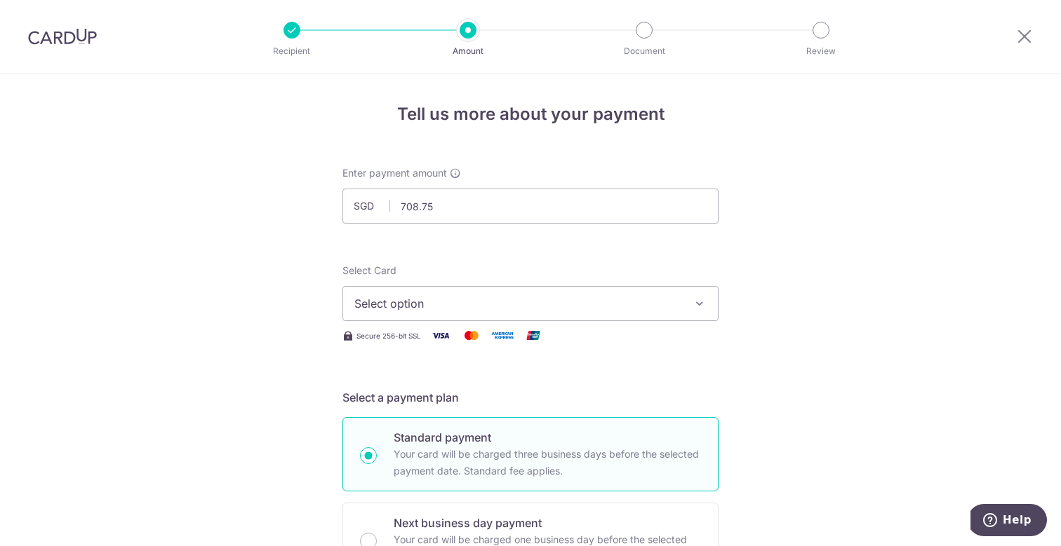
click at [453, 297] on span "Select option" at bounding box center [517, 303] width 327 height 17
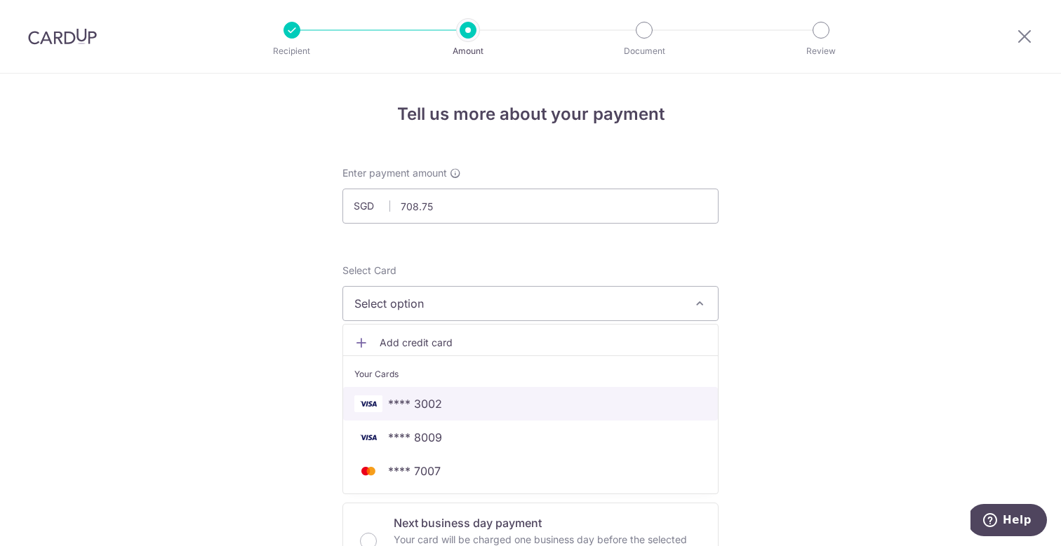
click at [450, 396] on span "**** 3002" at bounding box center [530, 404] width 352 height 17
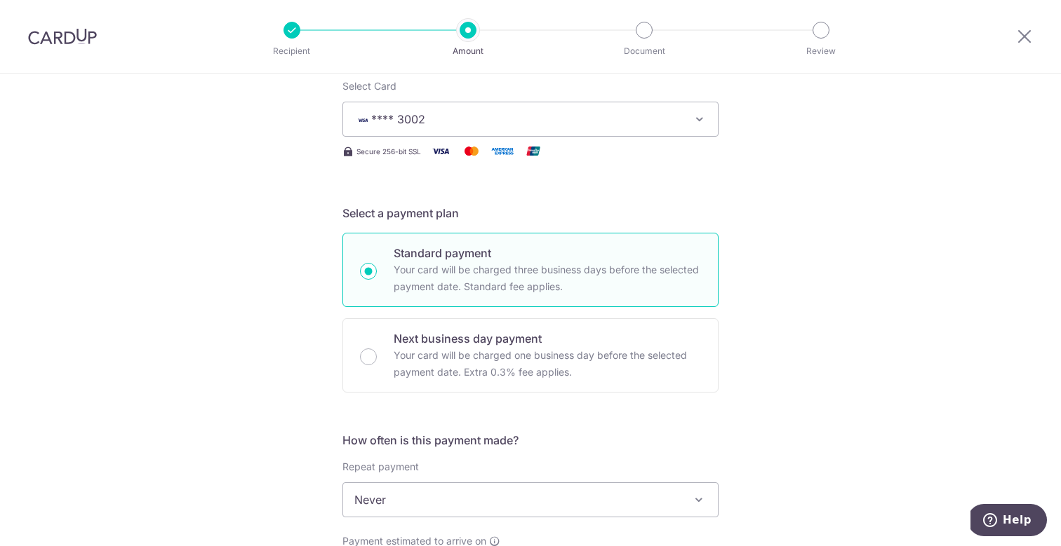
scroll to position [405, 0]
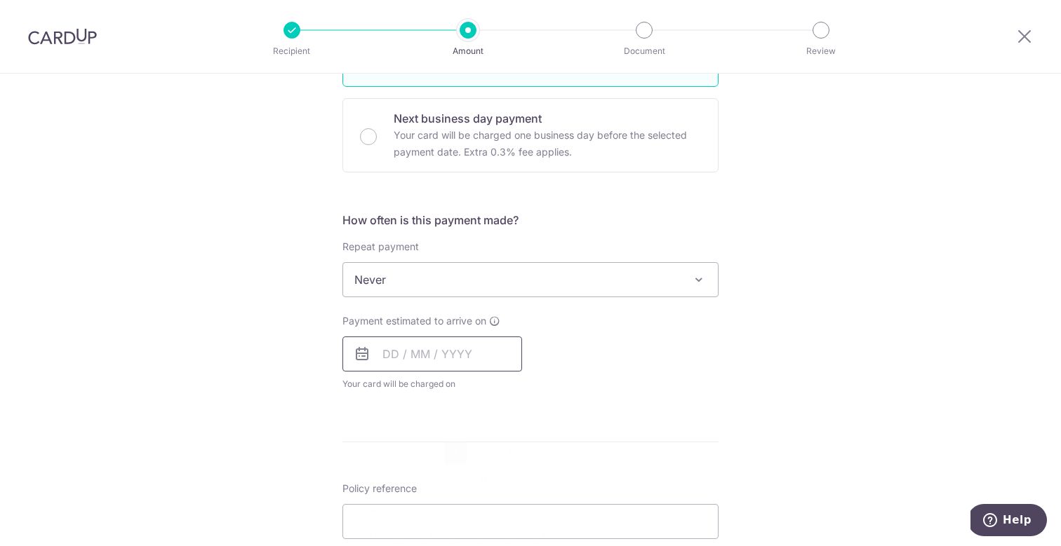
click at [450, 355] on input "text" at bounding box center [432, 354] width 180 height 35
click at [446, 459] on link "3" at bounding box center [455, 454] width 22 height 22
type input "03/09/2025"
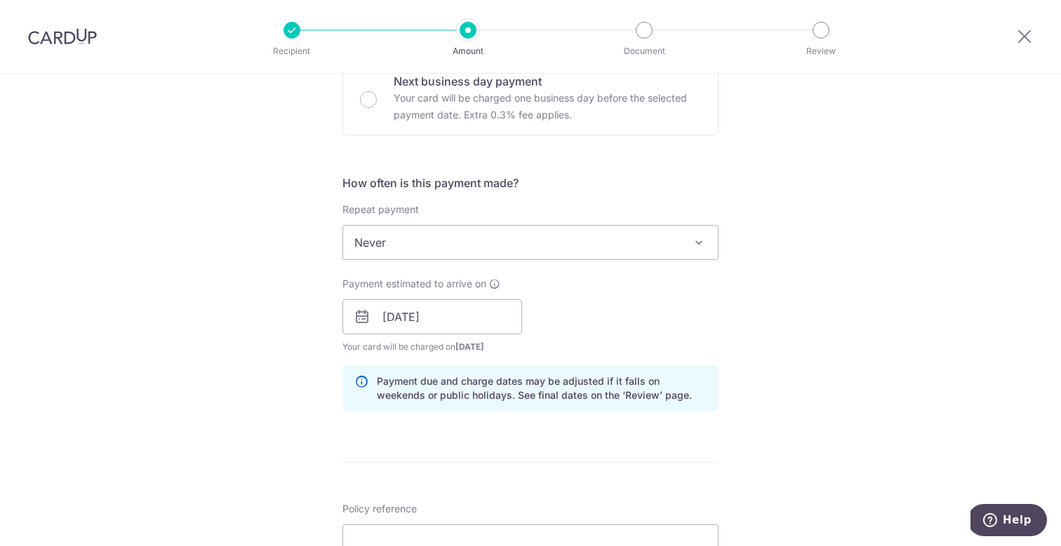
scroll to position [620, 0]
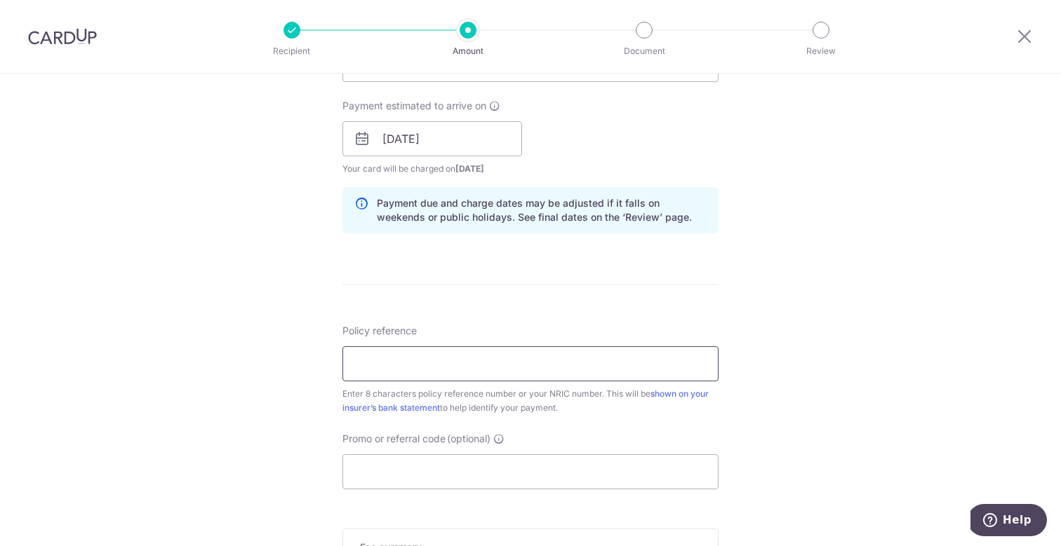
click at [481, 367] on input "Policy reference" at bounding box center [530, 364] width 376 height 35
paste input "20395449"
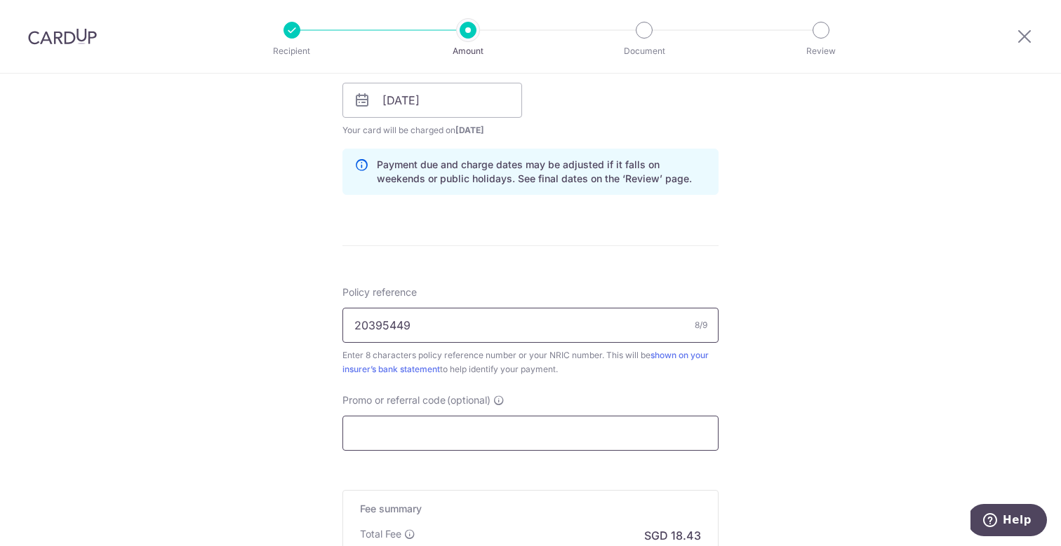
scroll to position [854, 0]
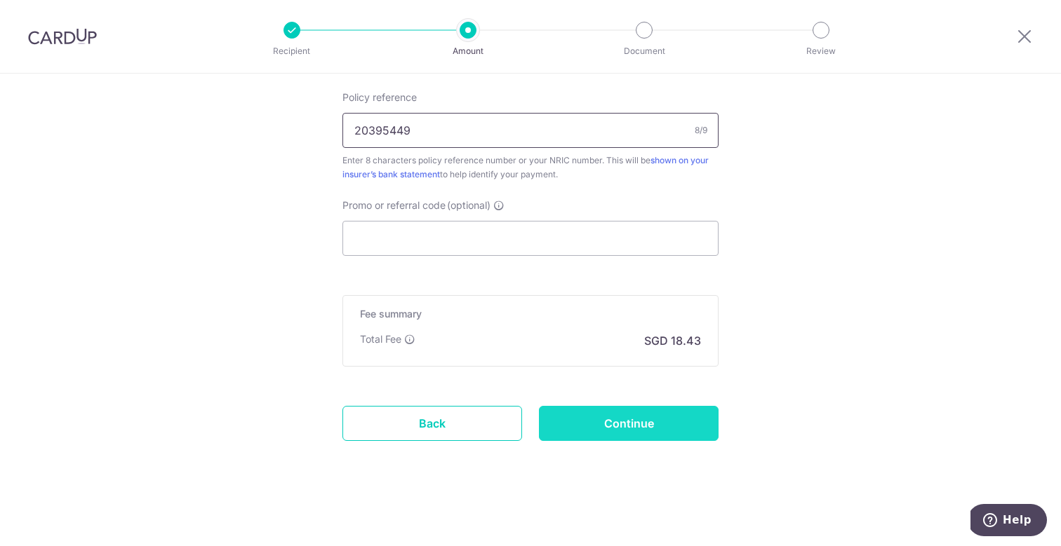
type input "20395449"
click at [601, 431] on input "Continue" at bounding box center [629, 423] width 180 height 35
type input "Create Schedule"
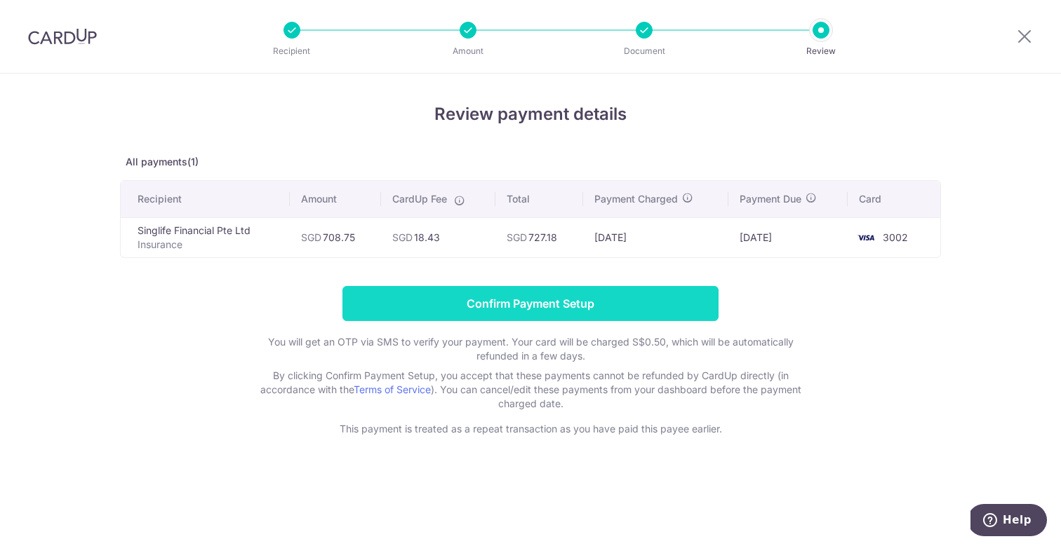
click at [540, 316] on input "Confirm Payment Setup" at bounding box center [530, 303] width 376 height 35
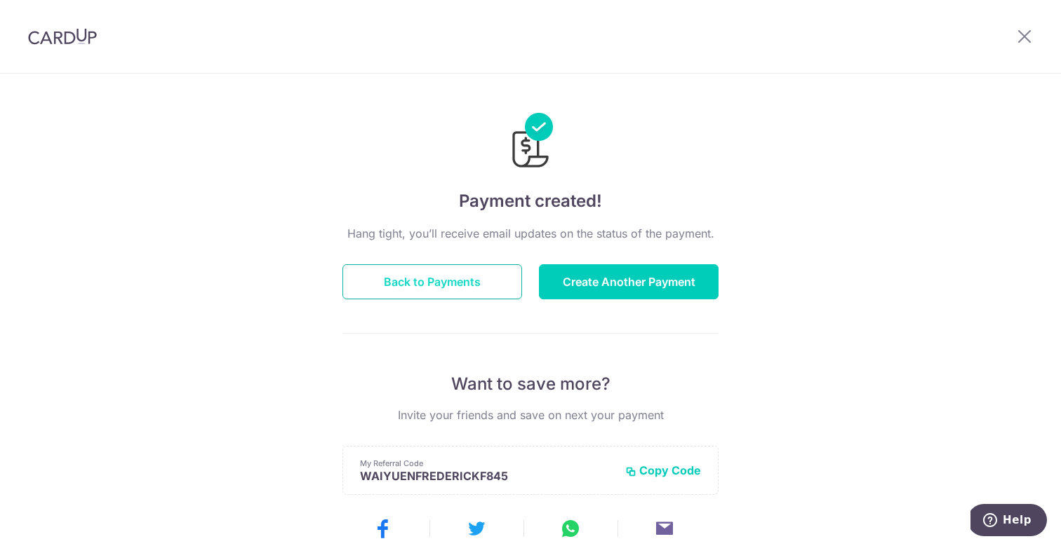
click at [478, 271] on button "Back to Payments" at bounding box center [432, 281] width 180 height 35
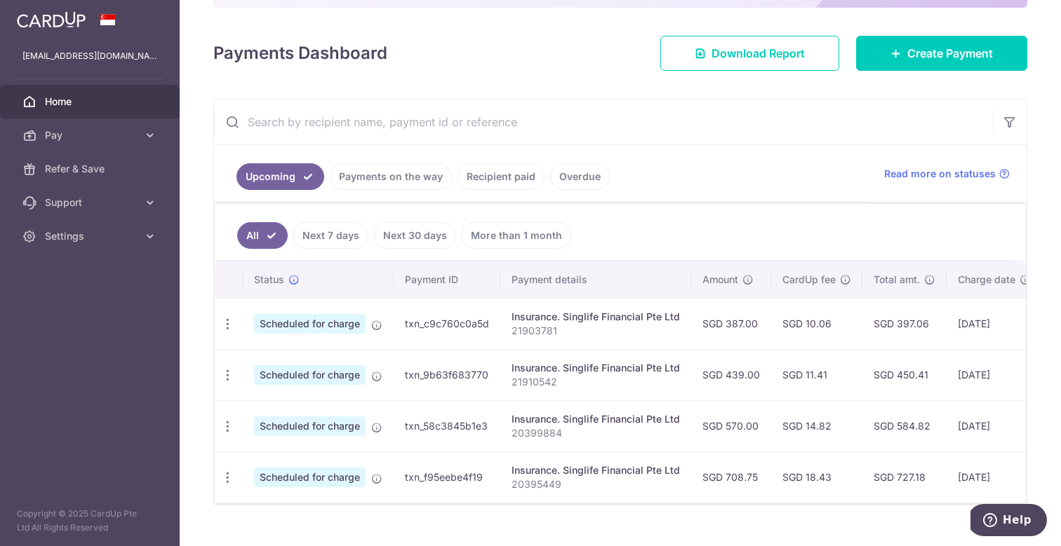
scroll to position [205, 0]
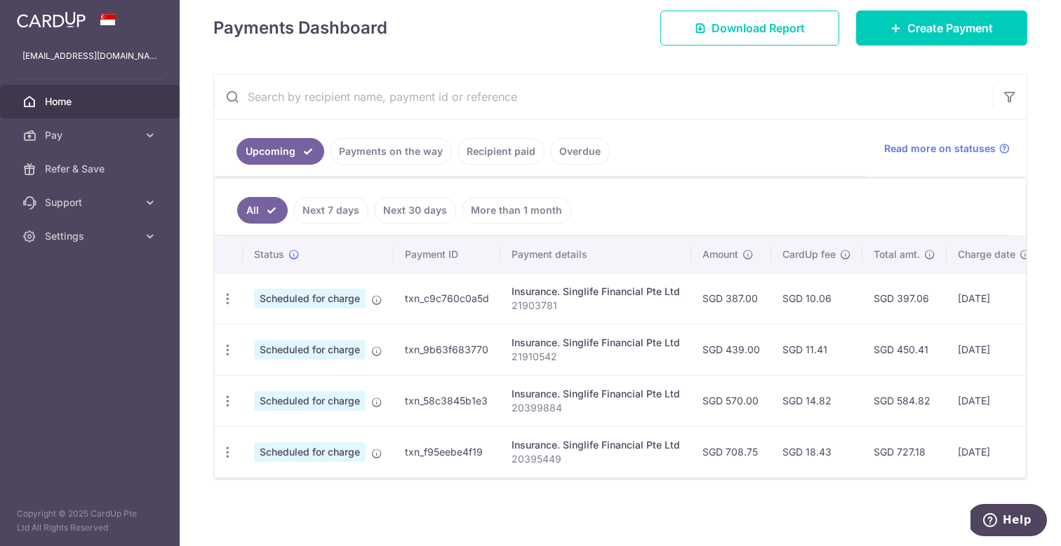
click at [414, 146] on link "Payments on the way" at bounding box center [391, 151] width 122 height 27
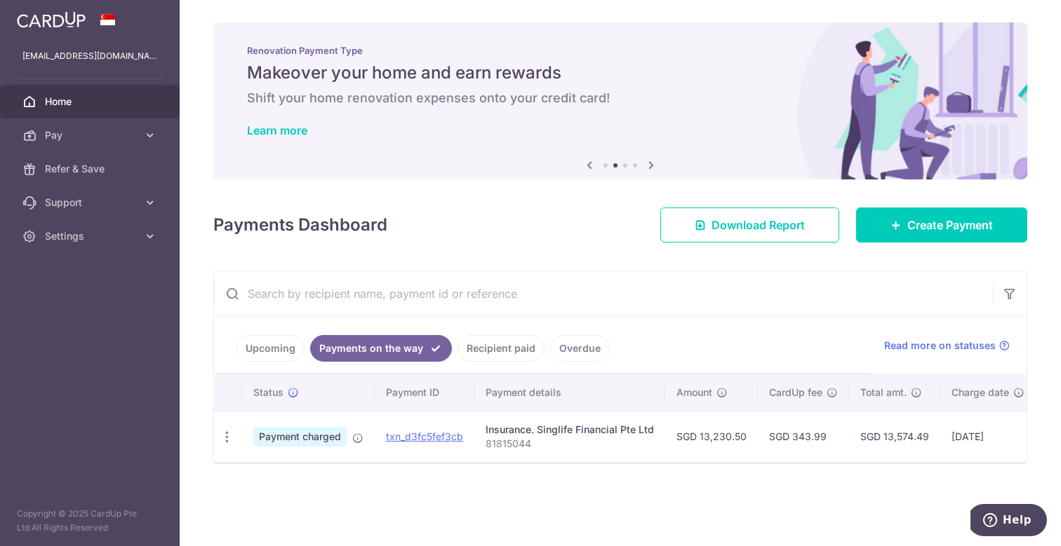
click at [512, 354] on link "Recipient paid" at bounding box center [500, 348] width 87 height 27
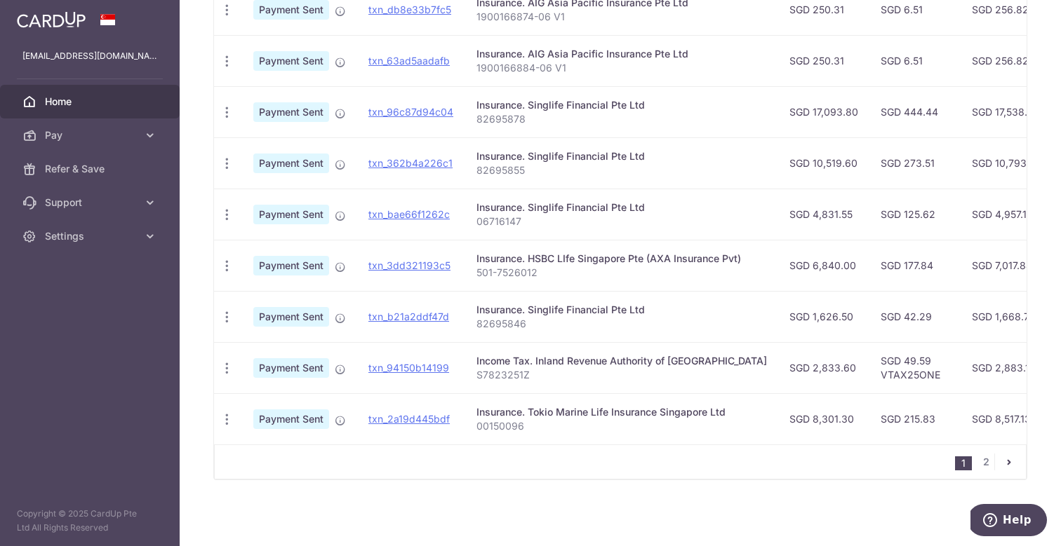
scroll to position [486, 0]
click at [978, 463] on link "2" at bounding box center [985, 462] width 17 height 17
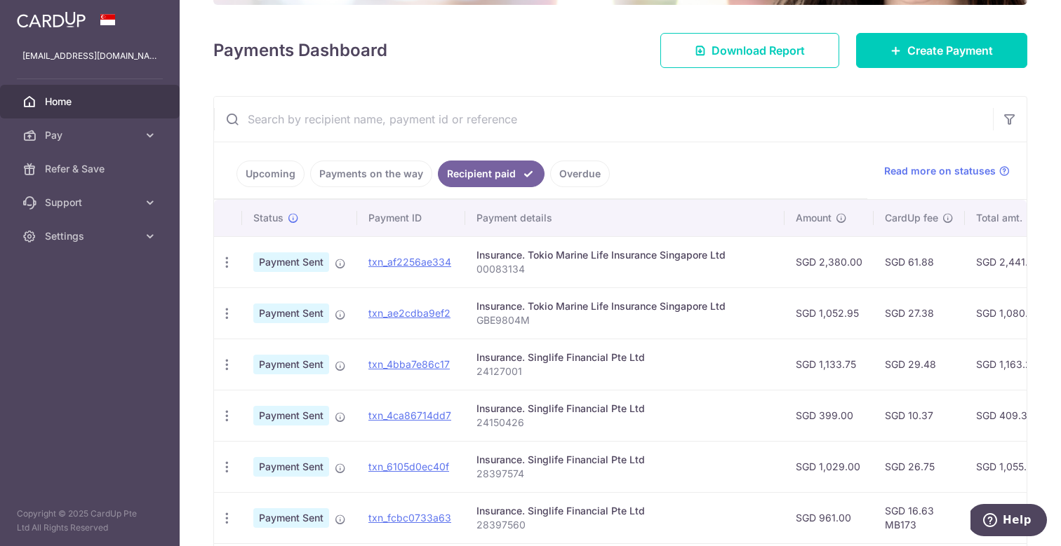
scroll to position [0, 0]
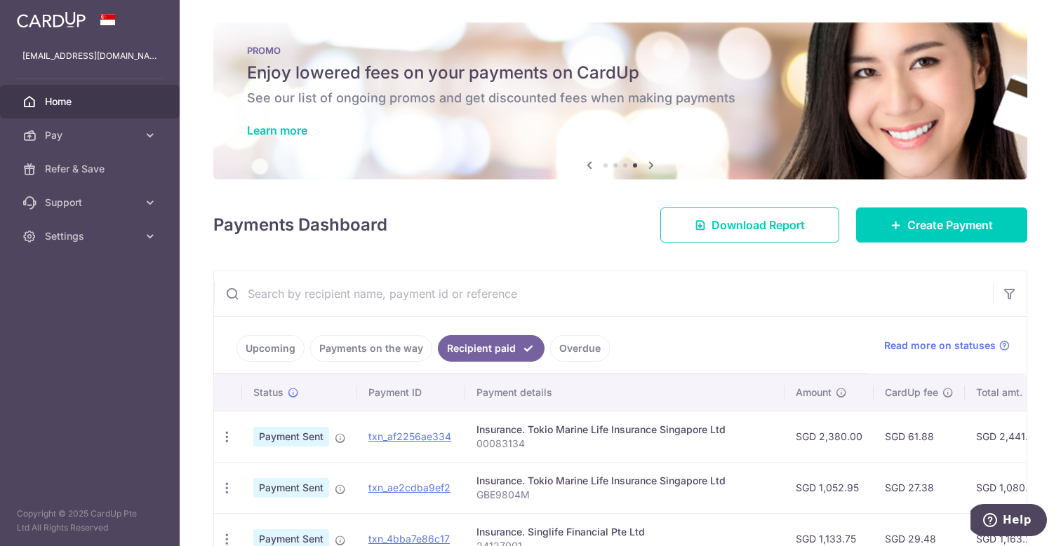
click at [84, 102] on span "Home" at bounding box center [91, 102] width 93 height 14
